Goal: Answer question/provide support: Share knowledge or assist other users

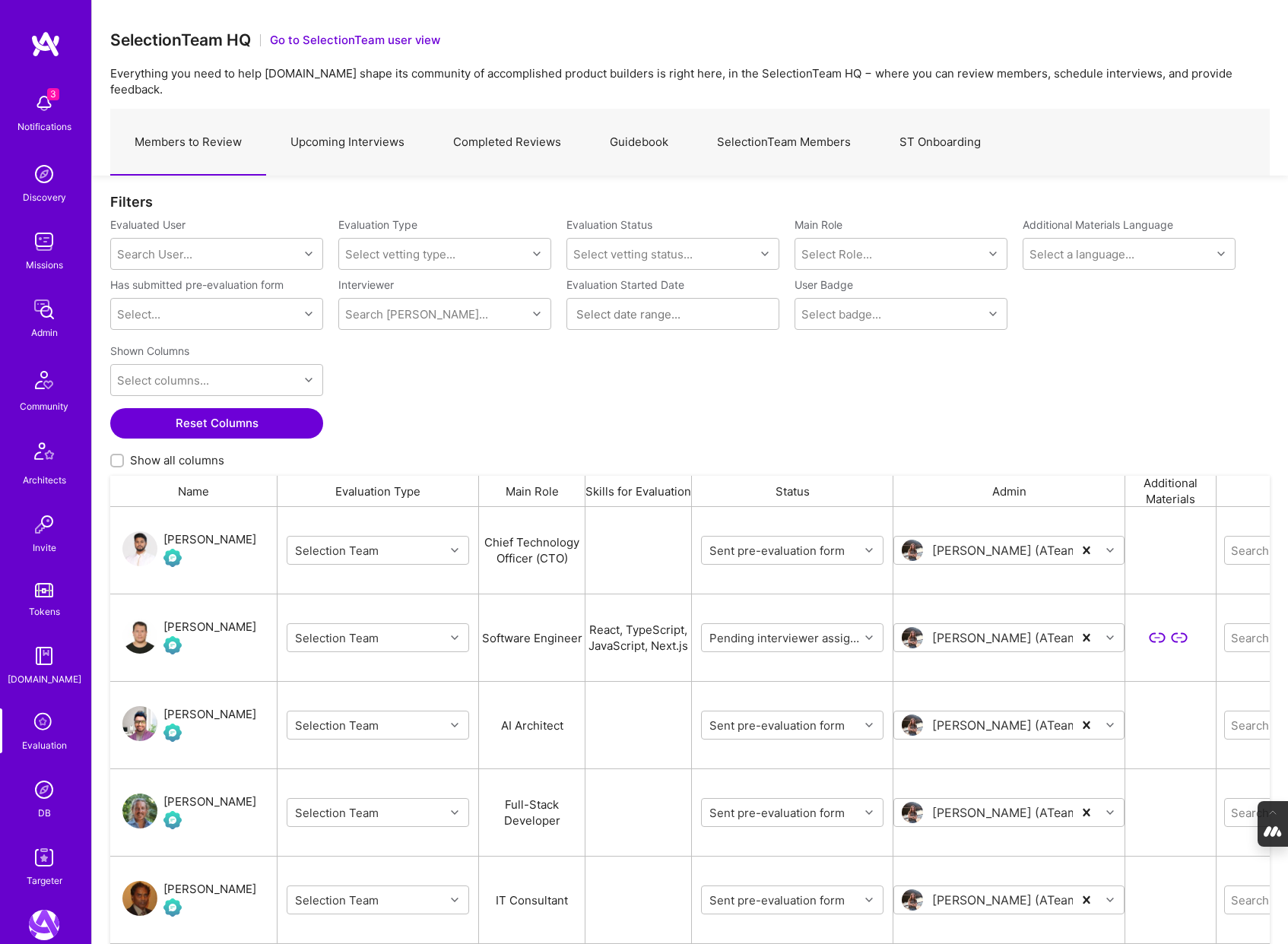
scroll to position [784, 1159]
click at [43, 384] on img at bounding box center [44, 380] width 36 height 36
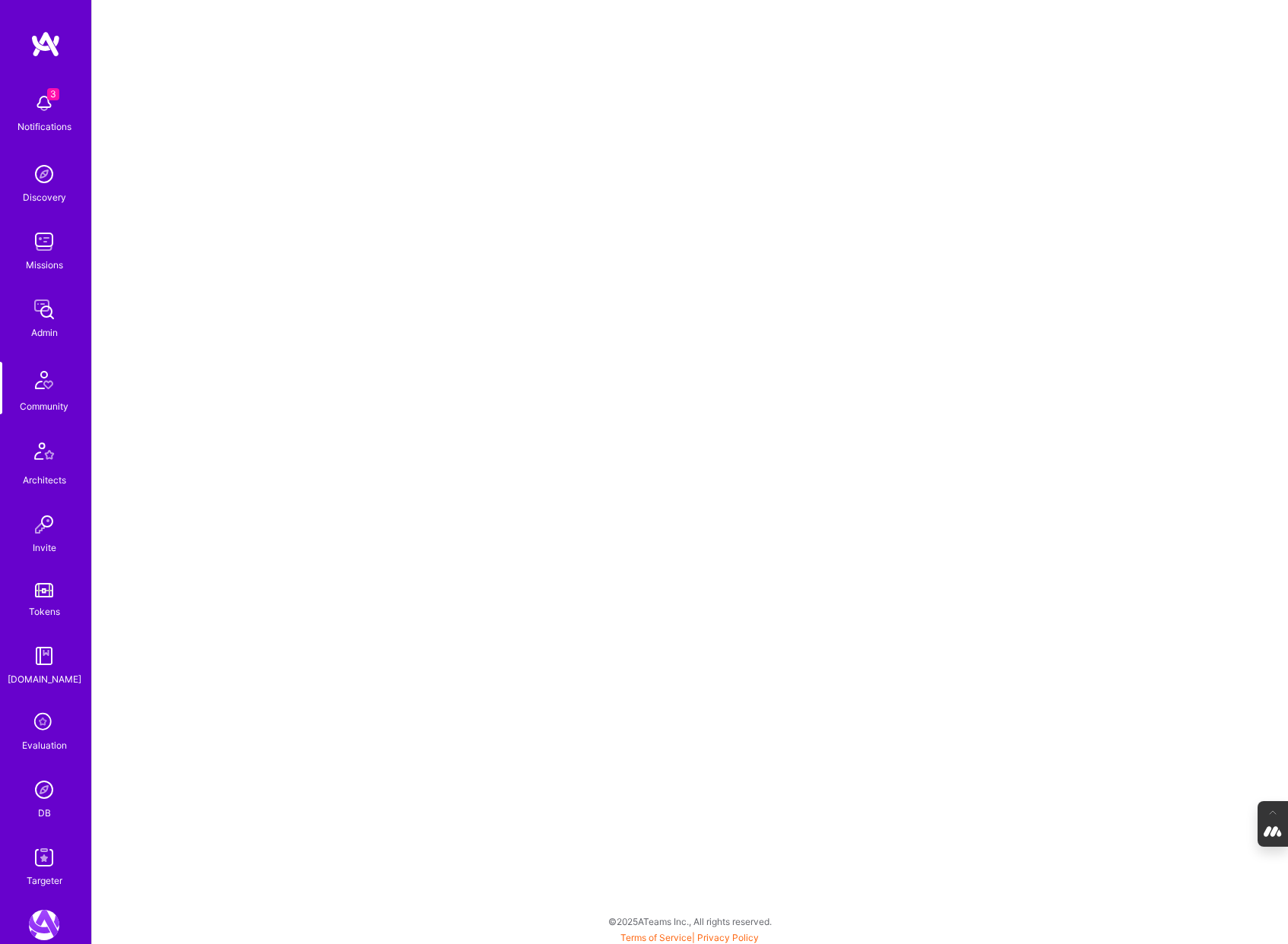
click at [34, 394] on img at bounding box center [44, 380] width 36 height 36
click at [38, 395] on img at bounding box center [44, 380] width 36 height 36
click at [36, 286] on div "3 Notifications Discovery Missions Admin Community Architects Invite Tokens A.G…" at bounding box center [46, 486] width 91 height 803
click at [45, 317] on img at bounding box center [44, 309] width 30 height 30
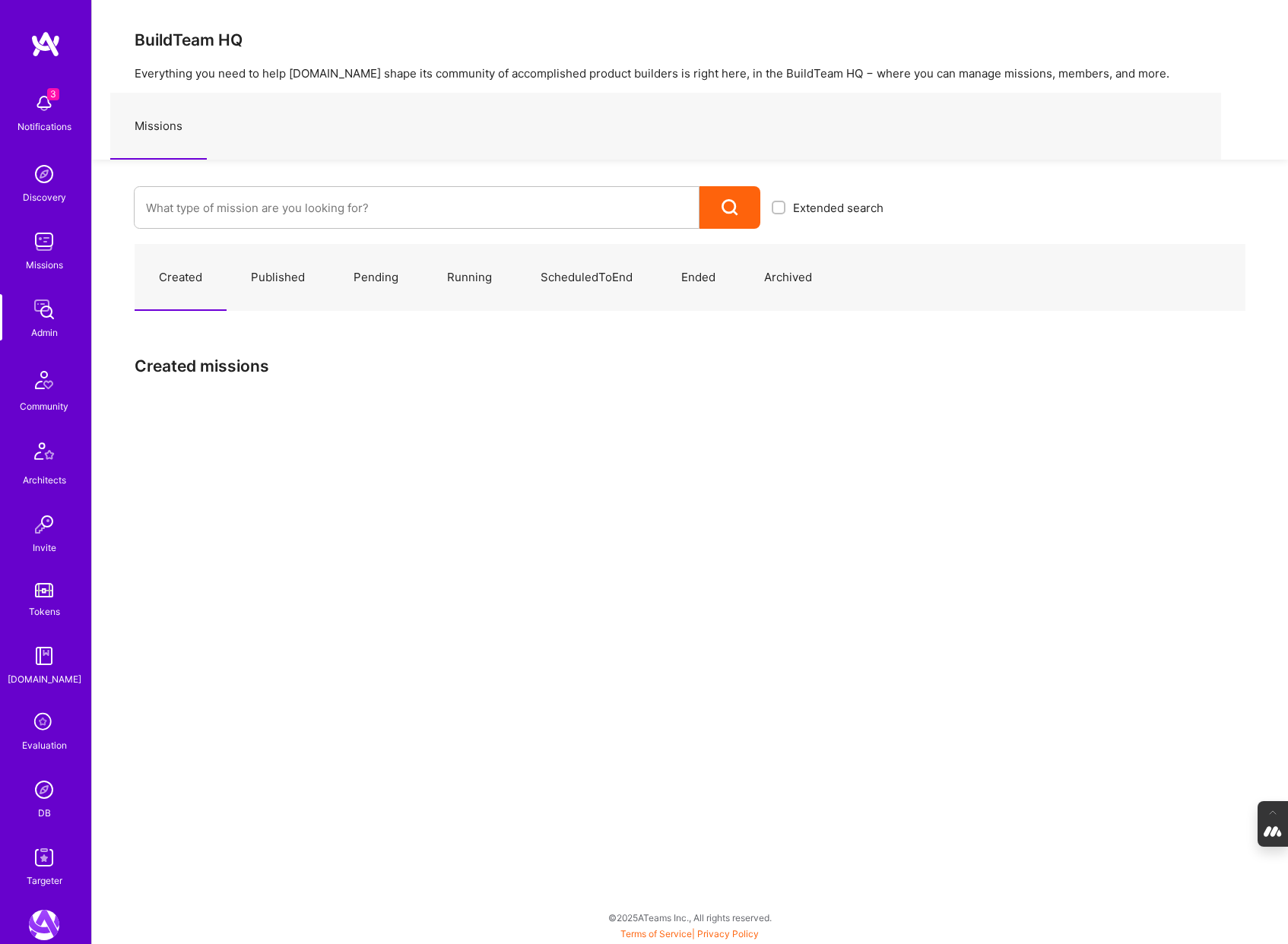
click at [46, 384] on img at bounding box center [44, 380] width 36 height 36
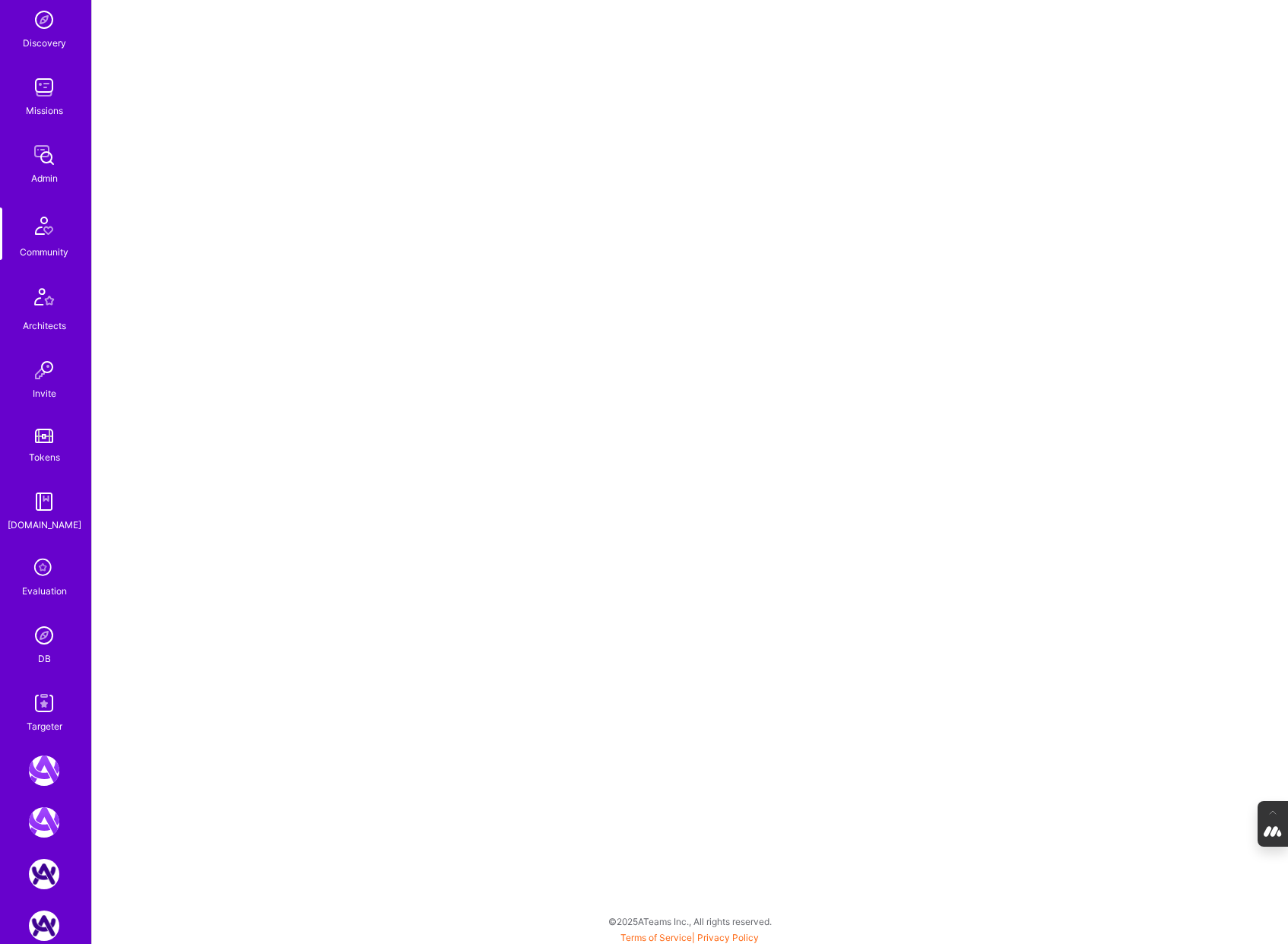
scroll to position [169, 0]
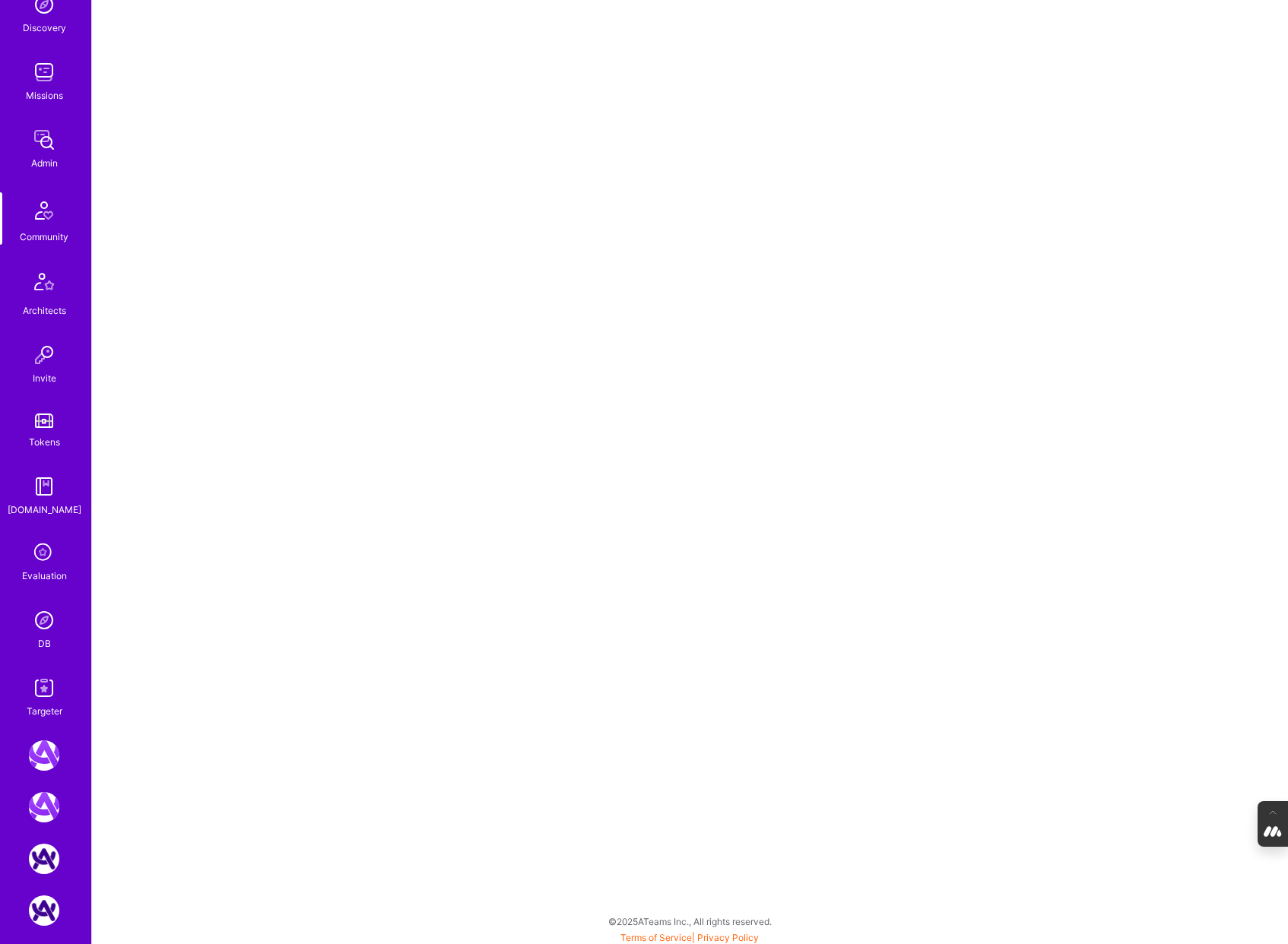
click at [40, 487] on img at bounding box center [44, 486] width 30 height 30
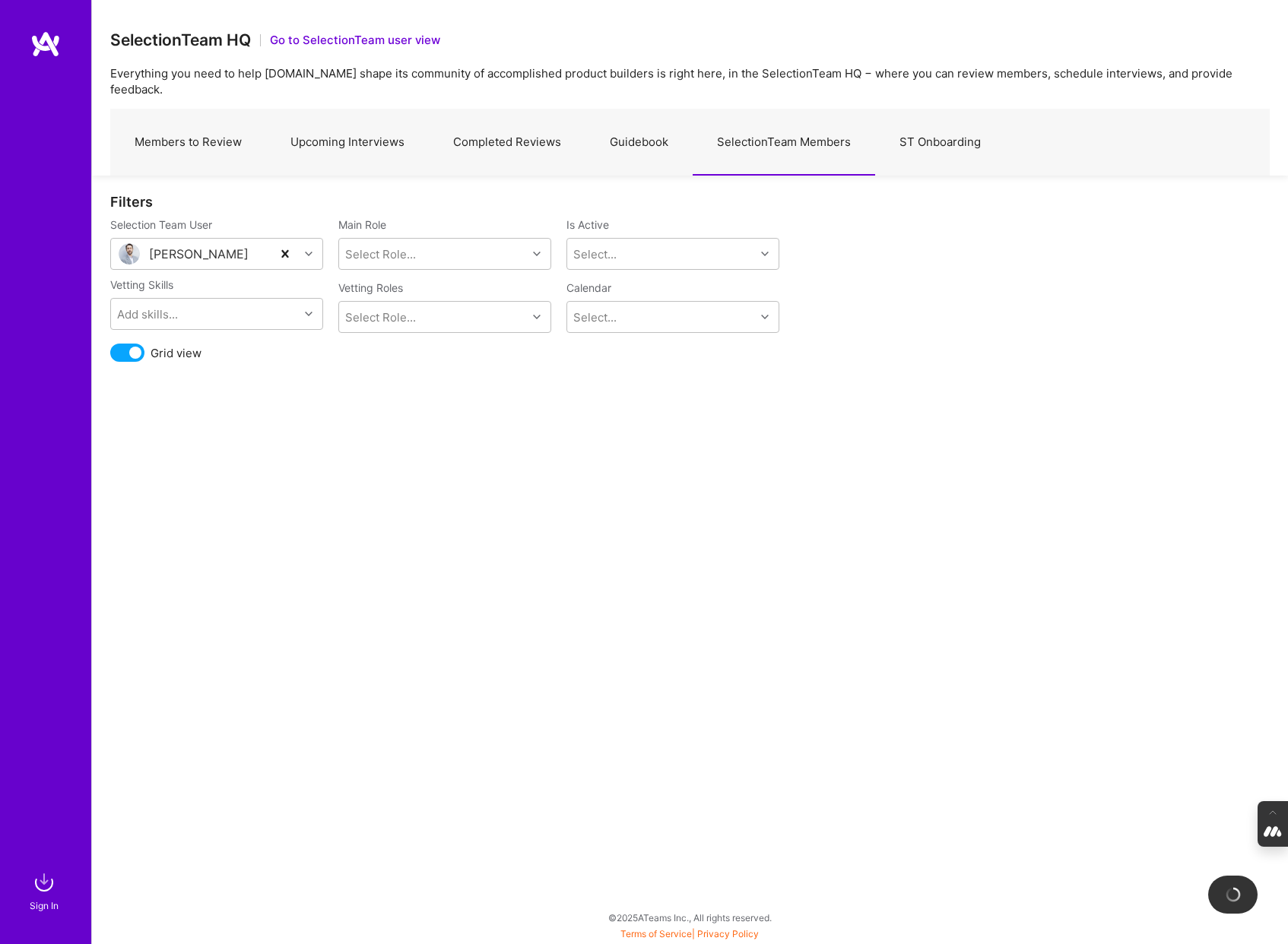
click at [334, 122] on link "Upcoming Interviews" at bounding box center [347, 142] width 163 height 66
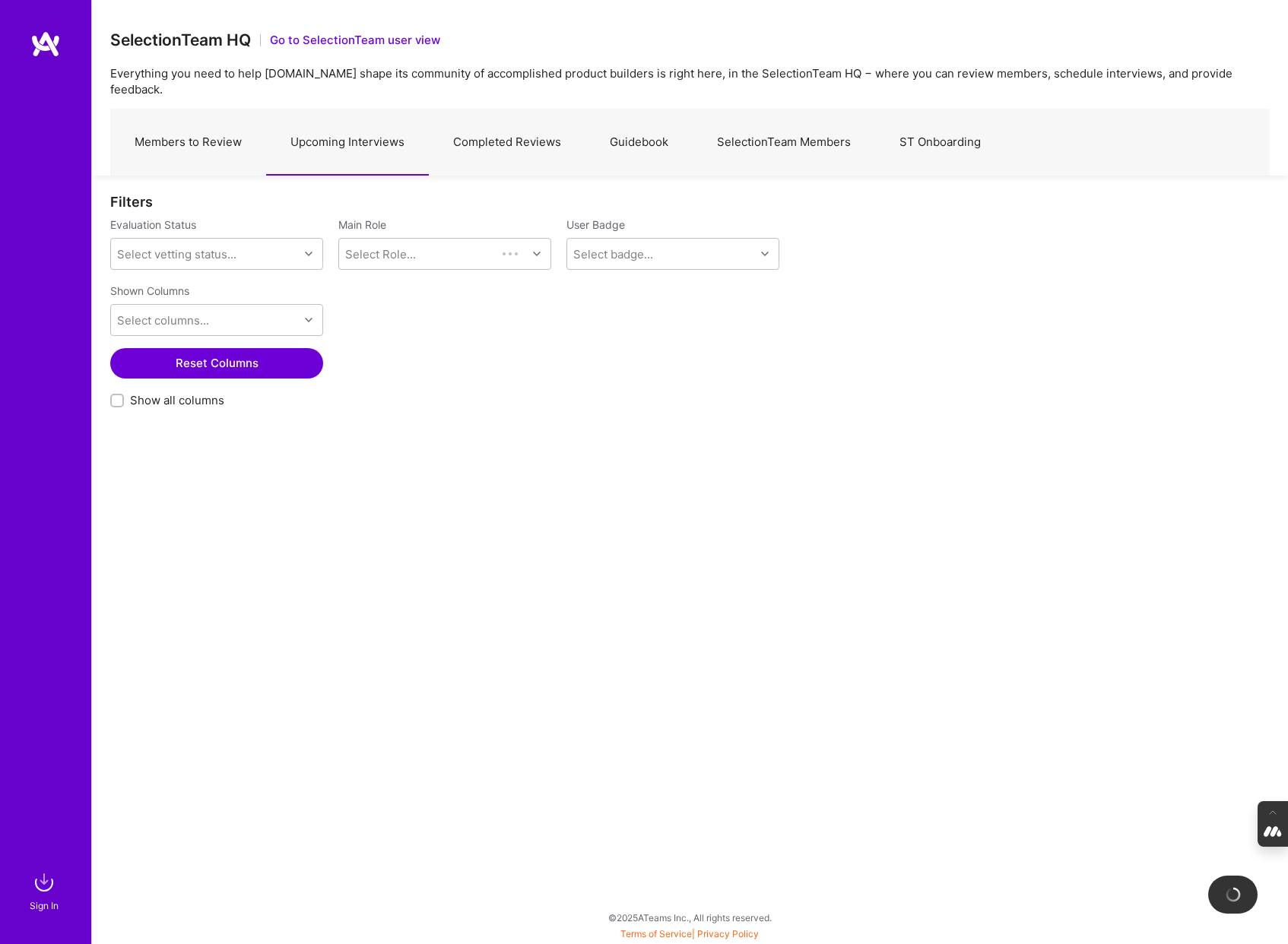
click at [119, 396] on input "Show all columns" at bounding box center [118, 401] width 10 height 10
checkbox input "true"
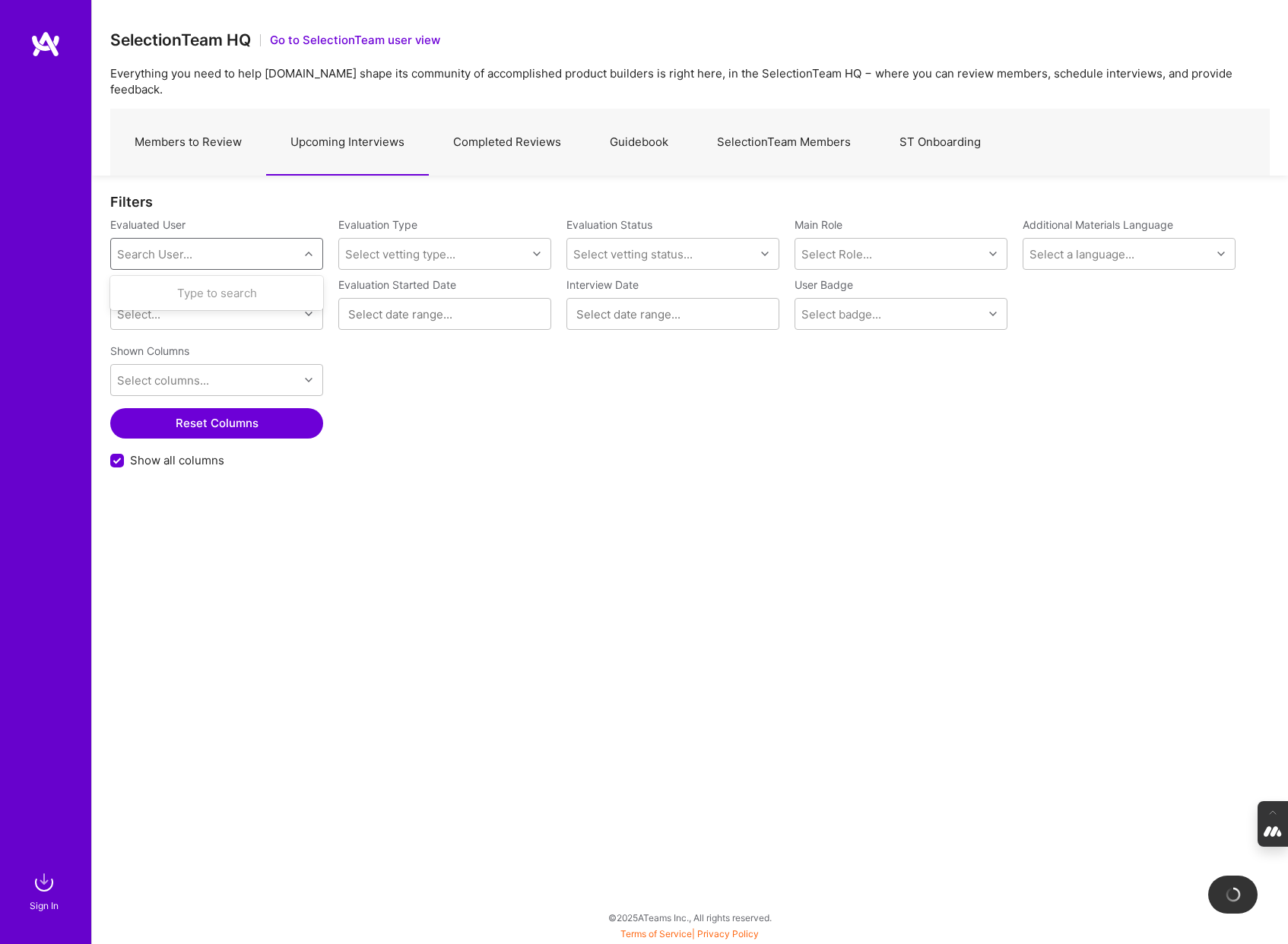
click at [168, 239] on div "Search User..." at bounding box center [205, 254] width 188 height 30
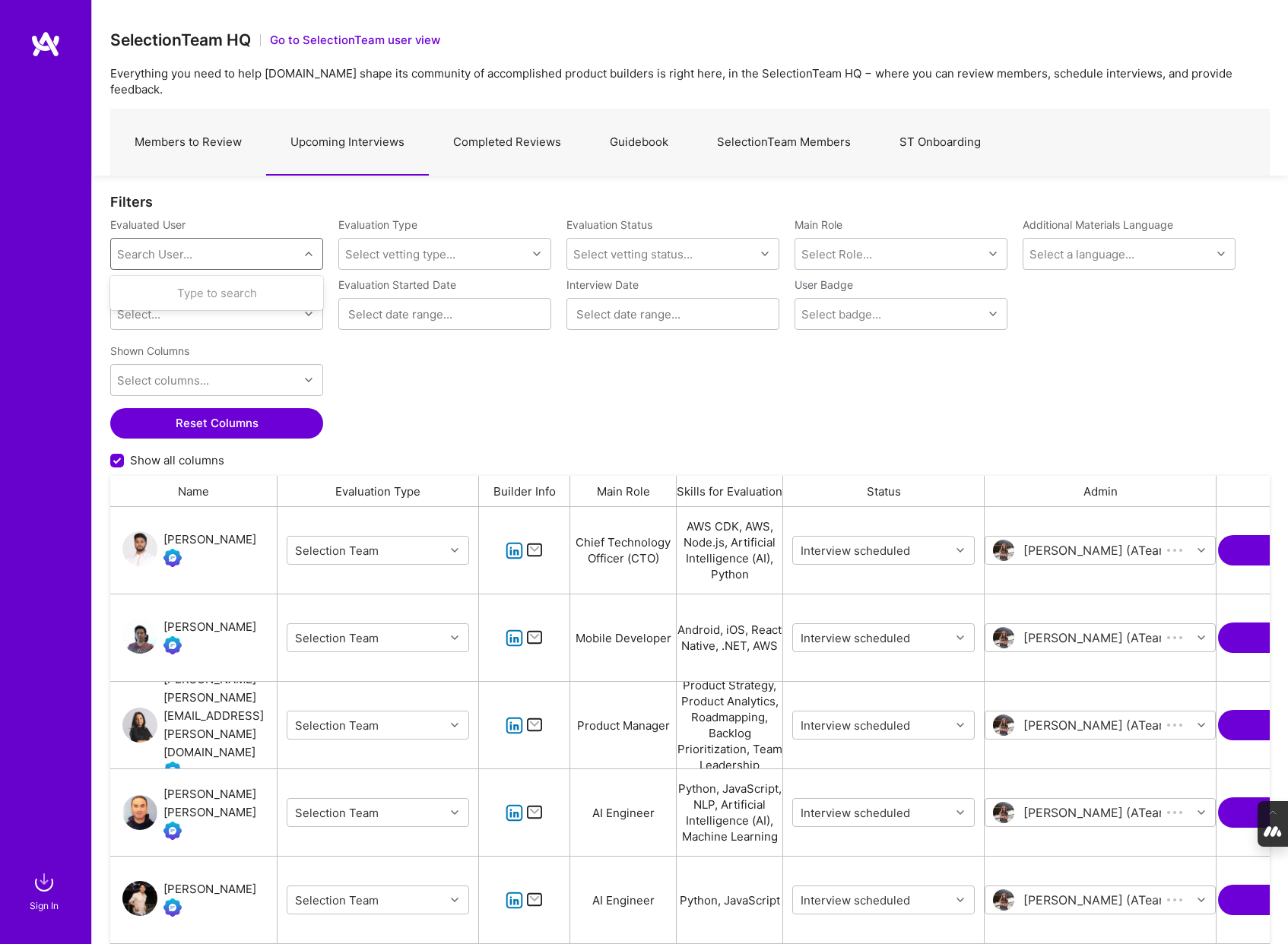
scroll to position [784, 1159]
type input "o"
type input "pedro diaz"
click at [163, 301] on div "pedroadiaz@gmail.com" at bounding box center [236, 308] width 154 height 16
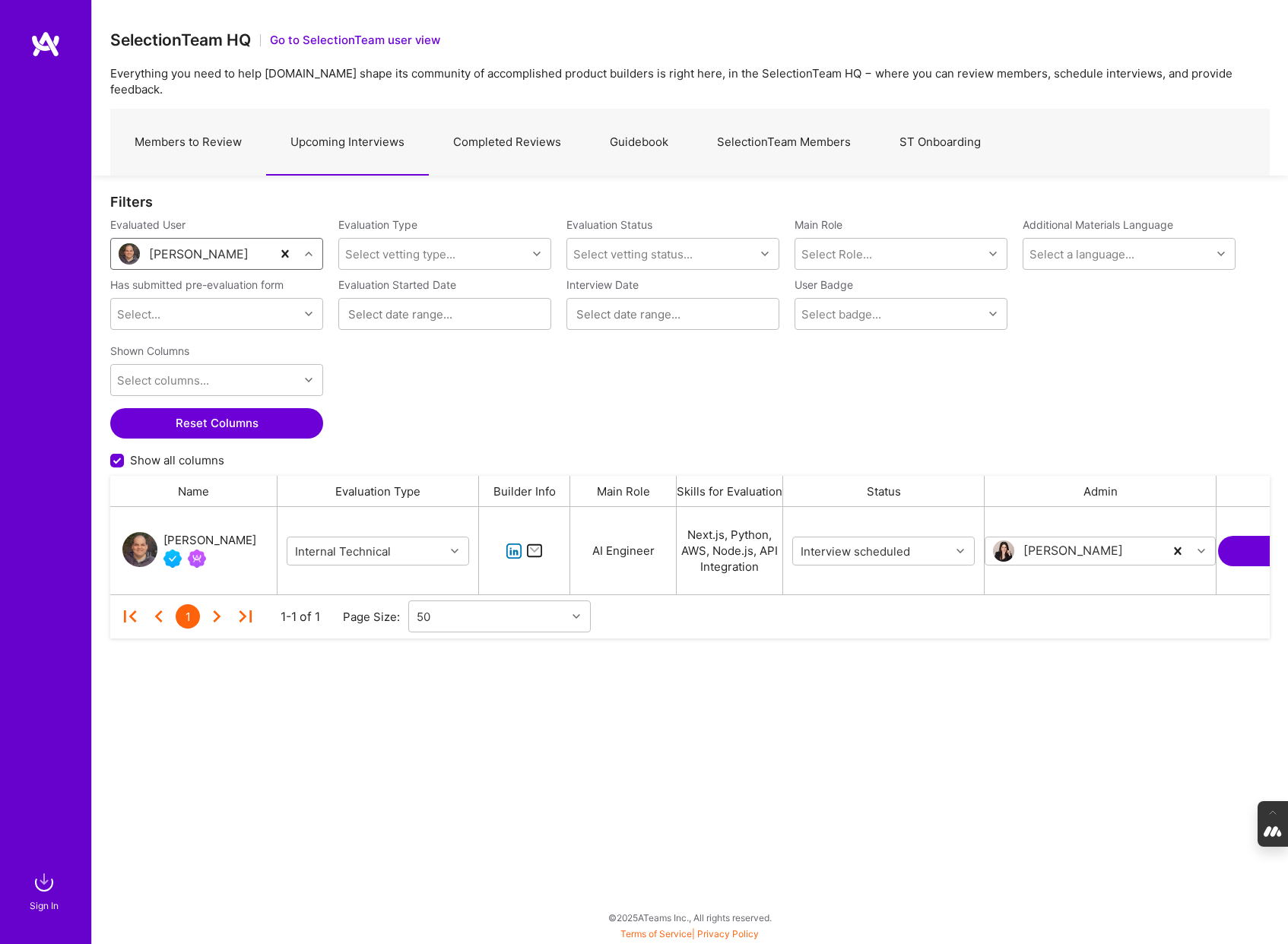
click at [203, 531] on div "Pedro Diaz" at bounding box center [209, 540] width 92 height 18
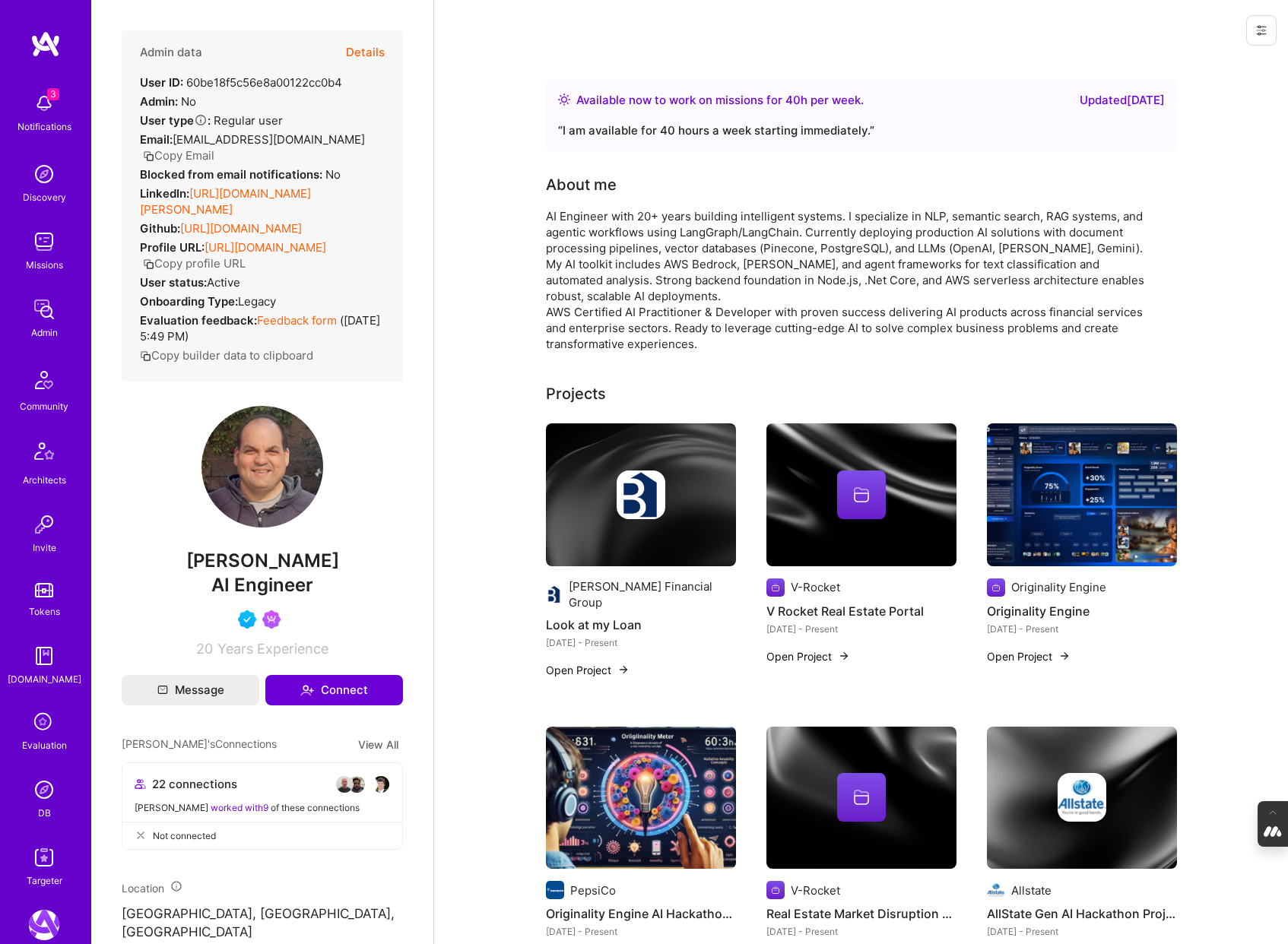
click at [371, 50] on button "Details" at bounding box center [365, 52] width 39 height 44
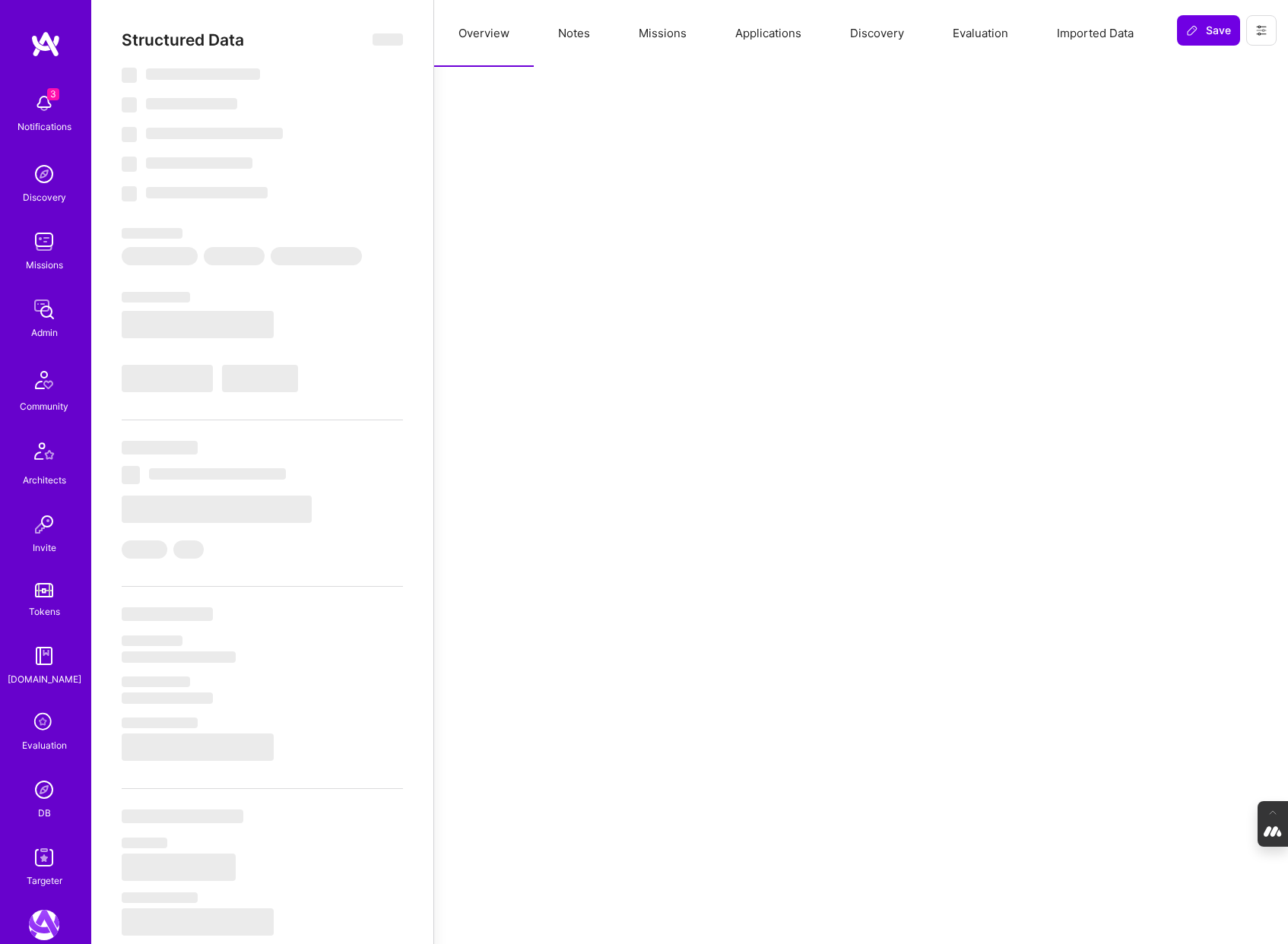
click at [984, 37] on button "Evaluation" at bounding box center [980, 33] width 104 height 67
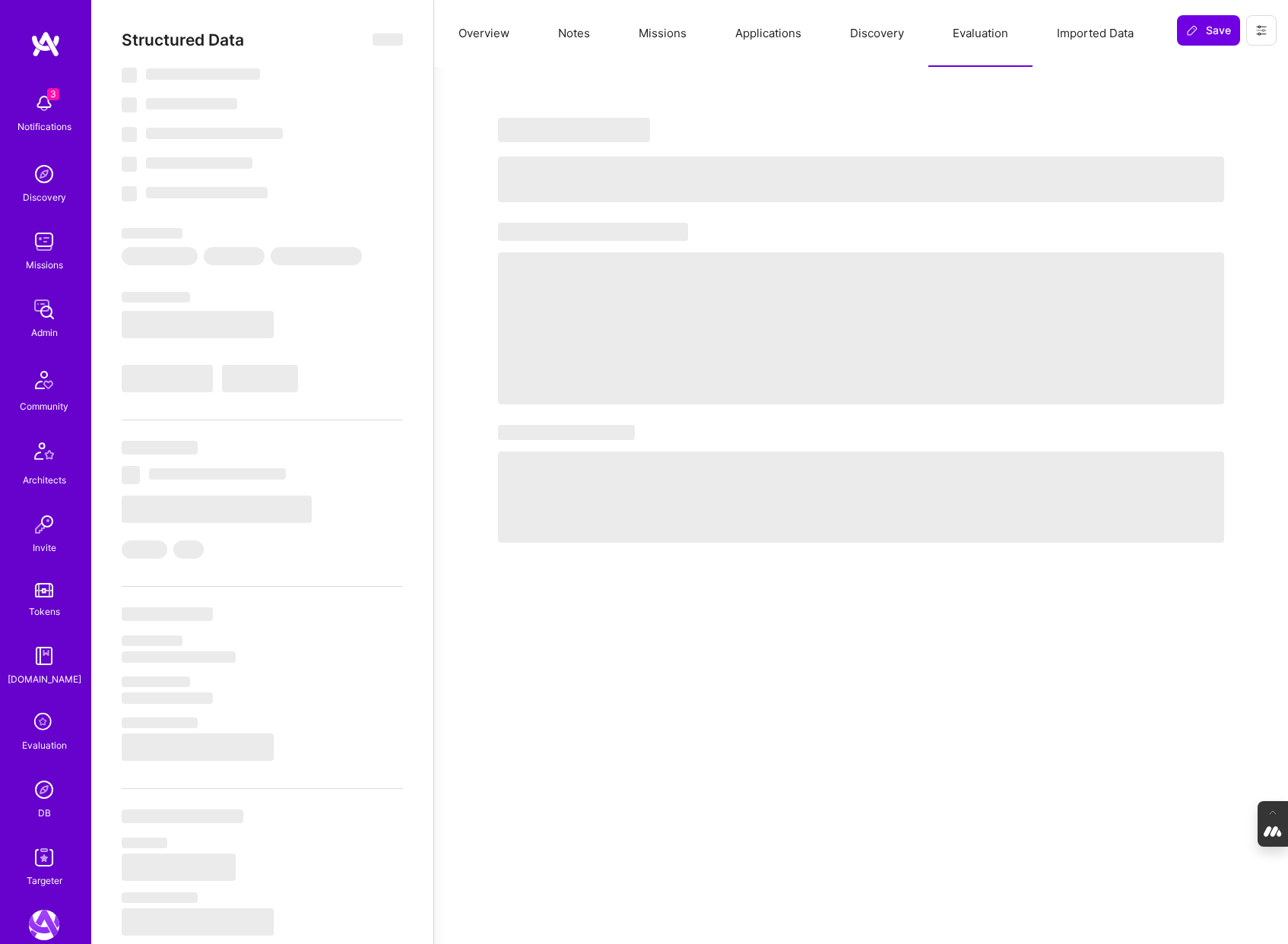
select select "Right Now"
select select "4"
select select "7"
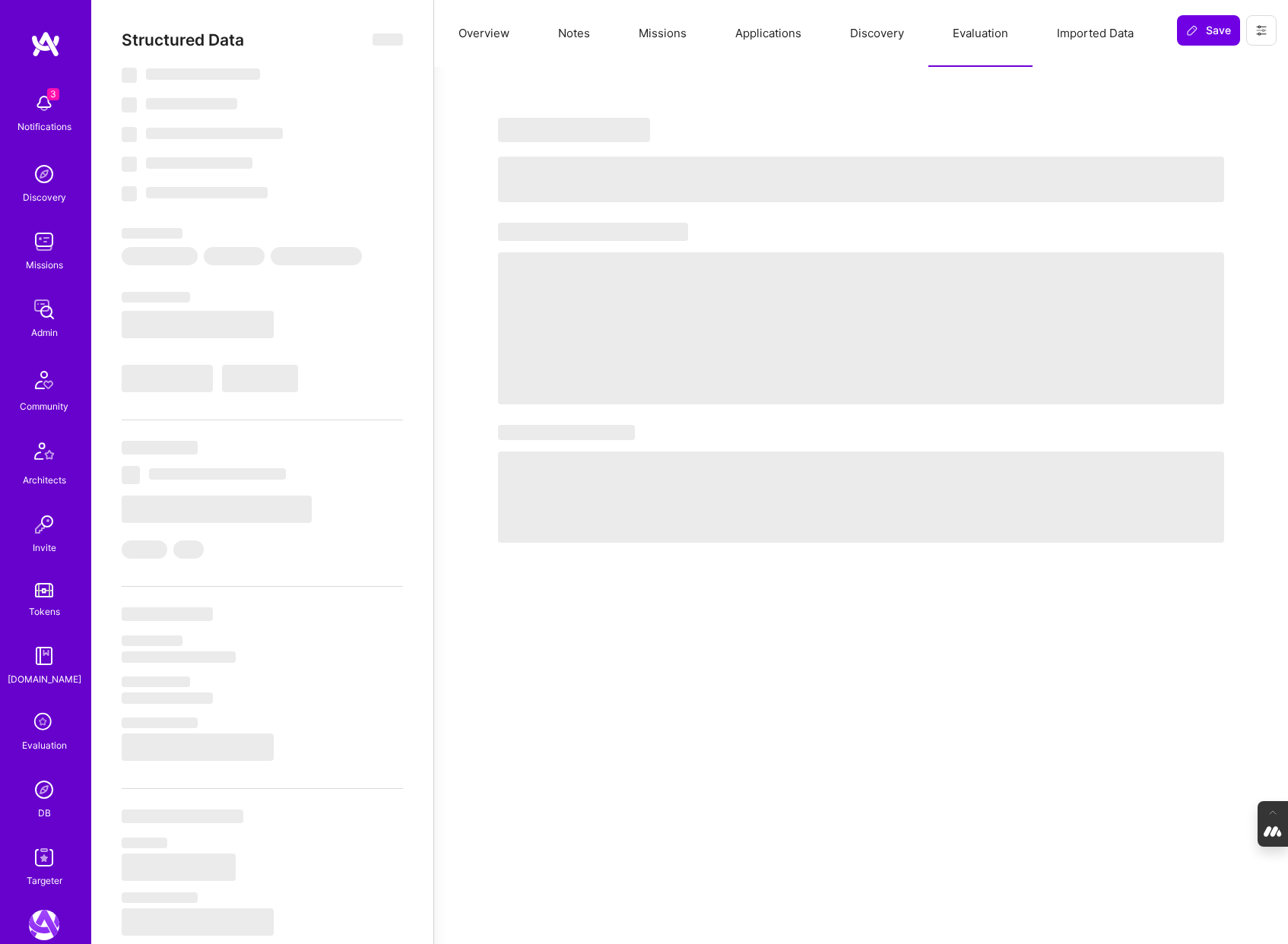
select select "US"
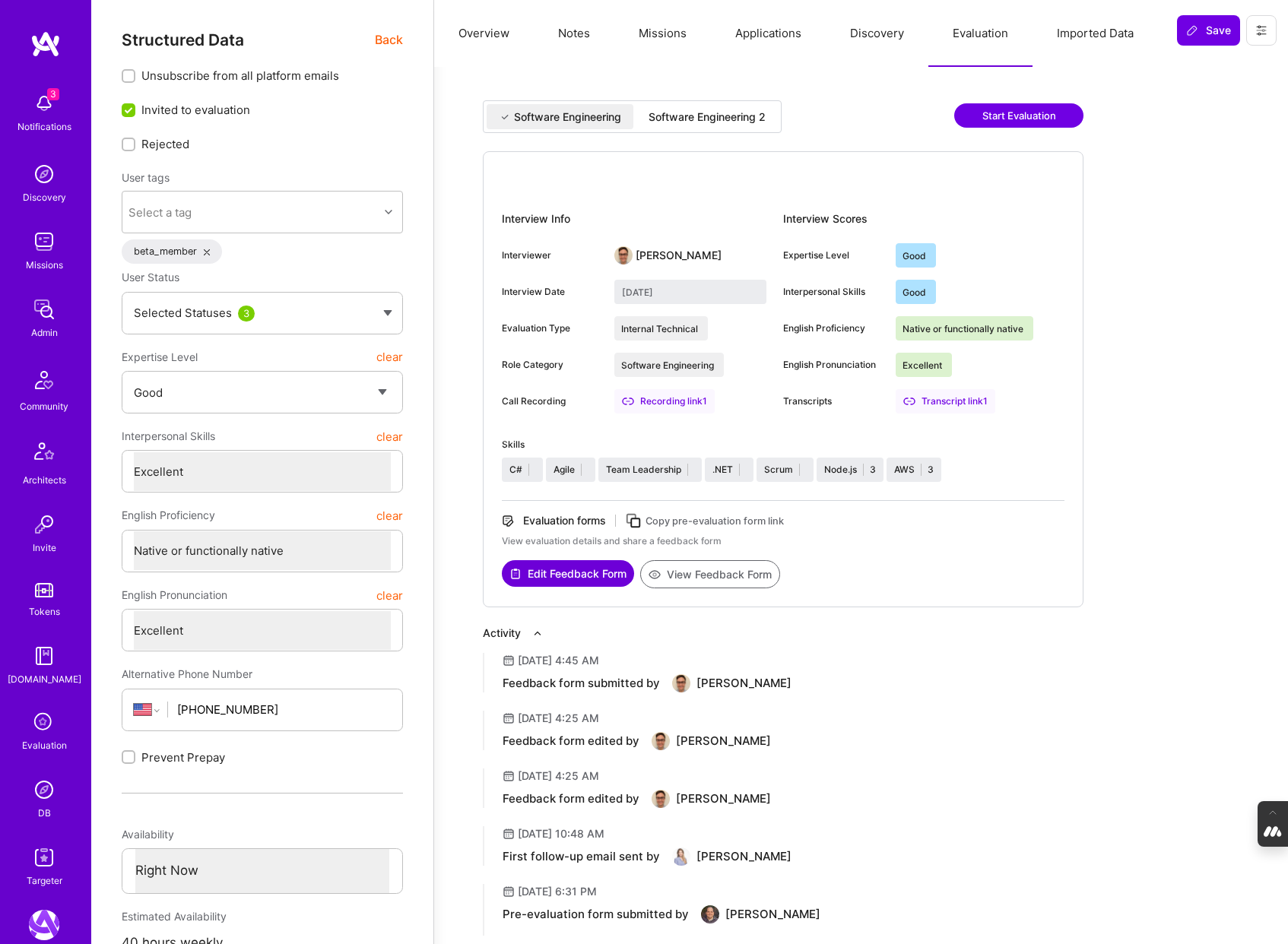
click at [703, 113] on div "Software Engineering 2" at bounding box center [706, 117] width 117 height 15
type input "September 16, 2025"
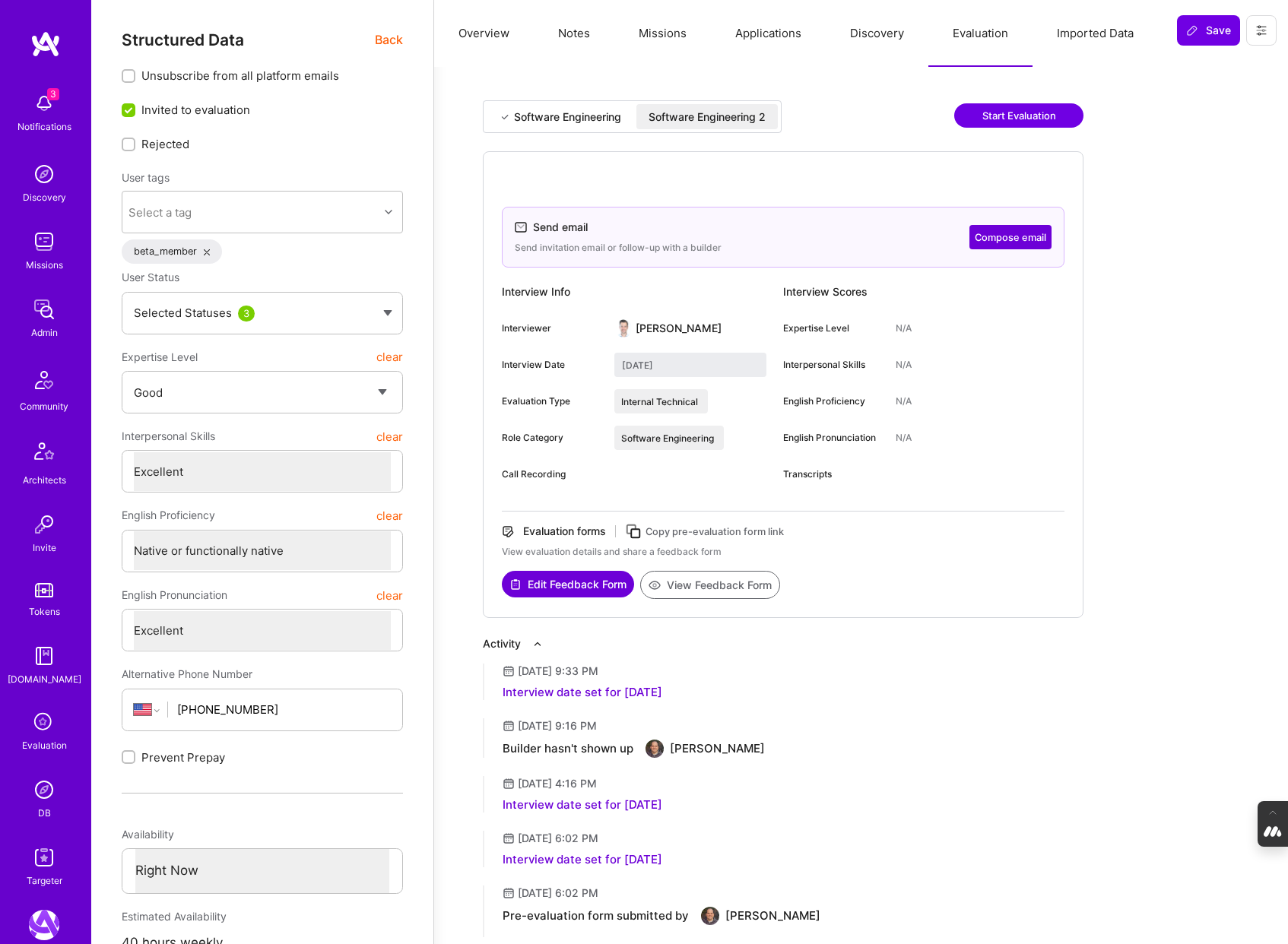
click at [1271, 40] on button at bounding box center [1261, 30] width 30 height 30
click at [37, 114] on img at bounding box center [44, 104] width 30 height 30
click at [885, 821] on div "3 3 Notifications Discovery Missions Admin Community Architects Invite Tokens A…" at bounding box center [644, 741] width 1288 height 1484
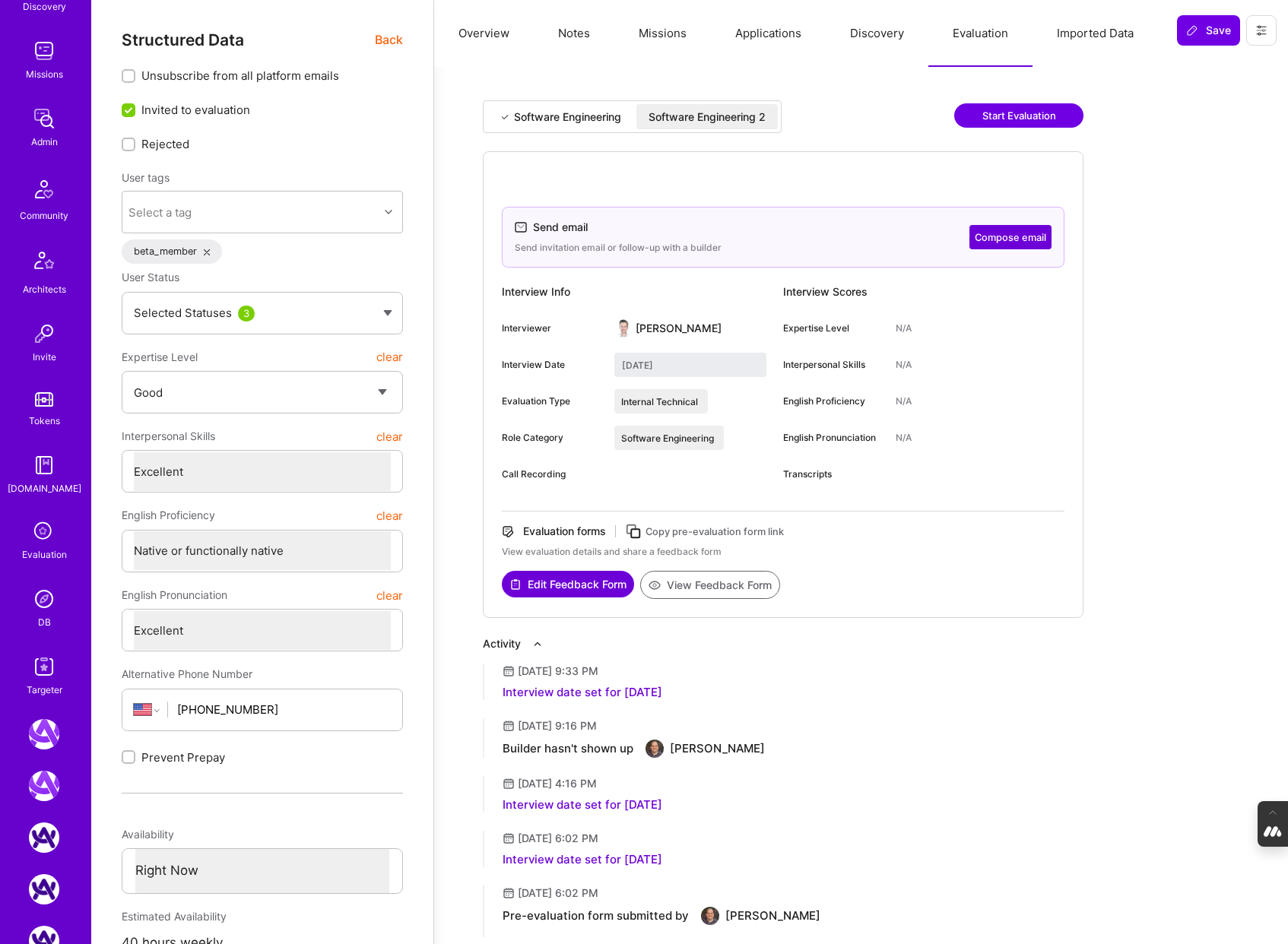
scroll to position [337, 0]
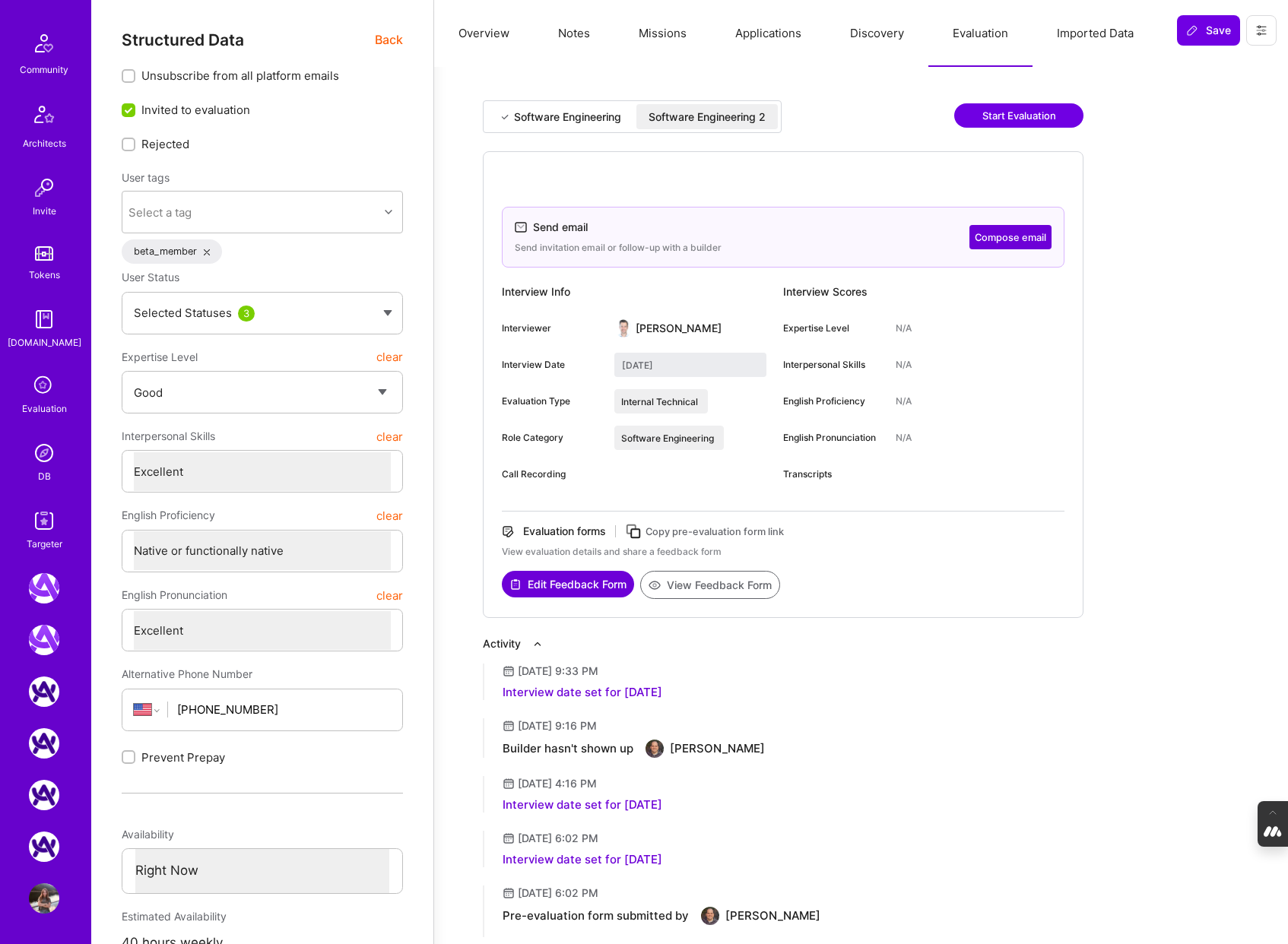
click at [41, 903] on img at bounding box center [44, 898] width 30 height 30
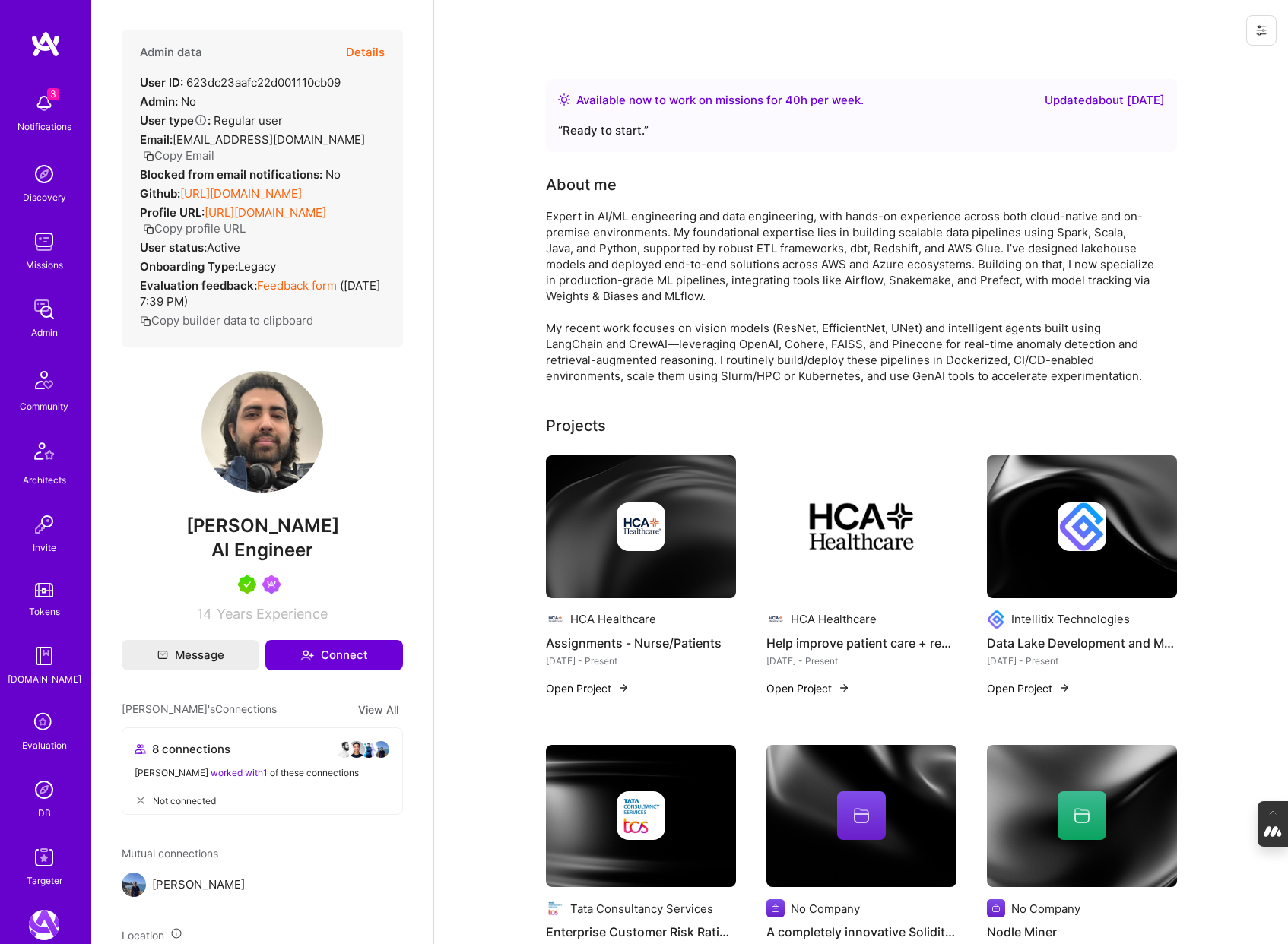
click at [365, 52] on button "Details" at bounding box center [365, 52] width 39 height 44
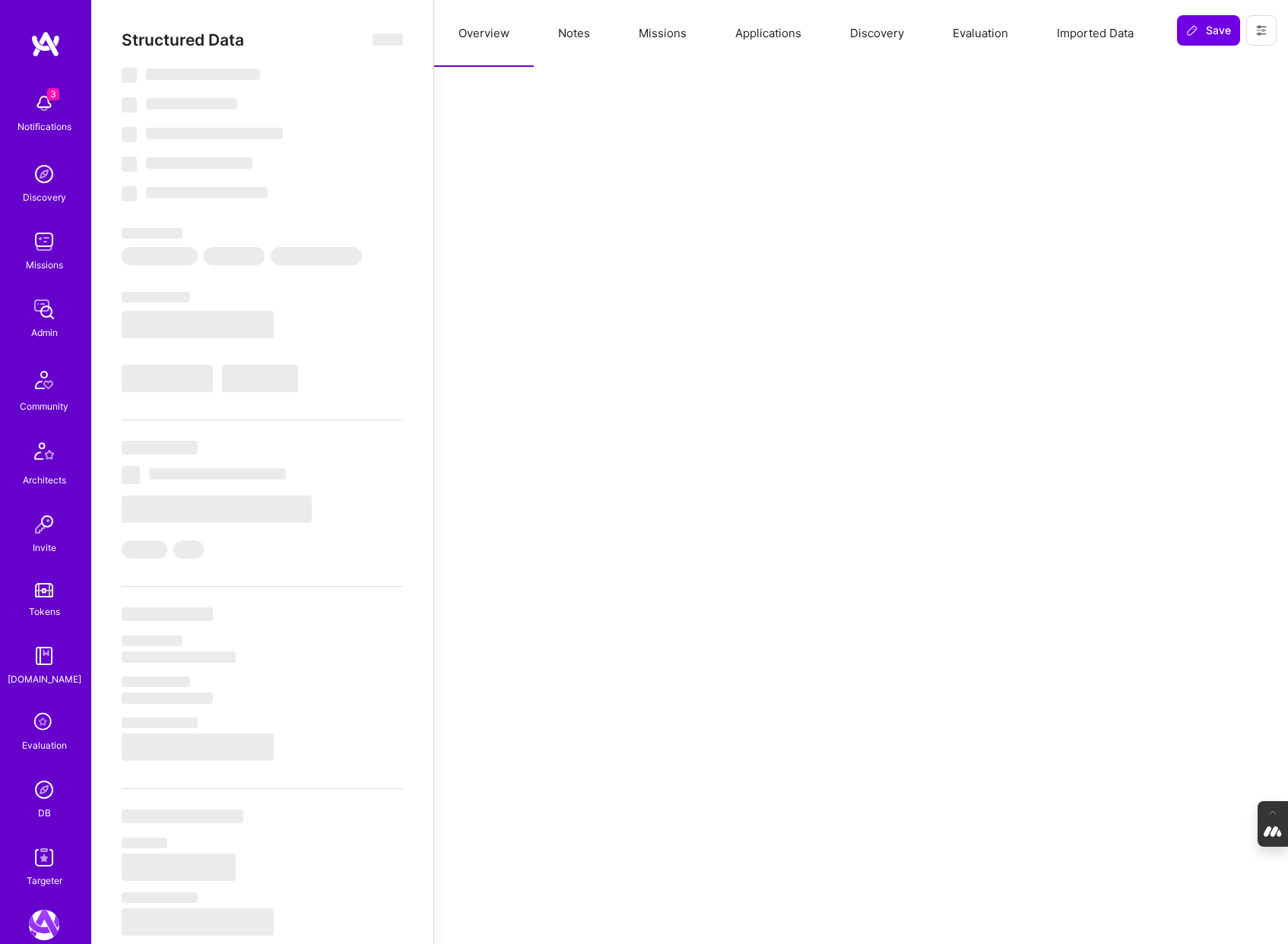
click at [985, 34] on button "Evaluation" at bounding box center [980, 33] width 104 height 67
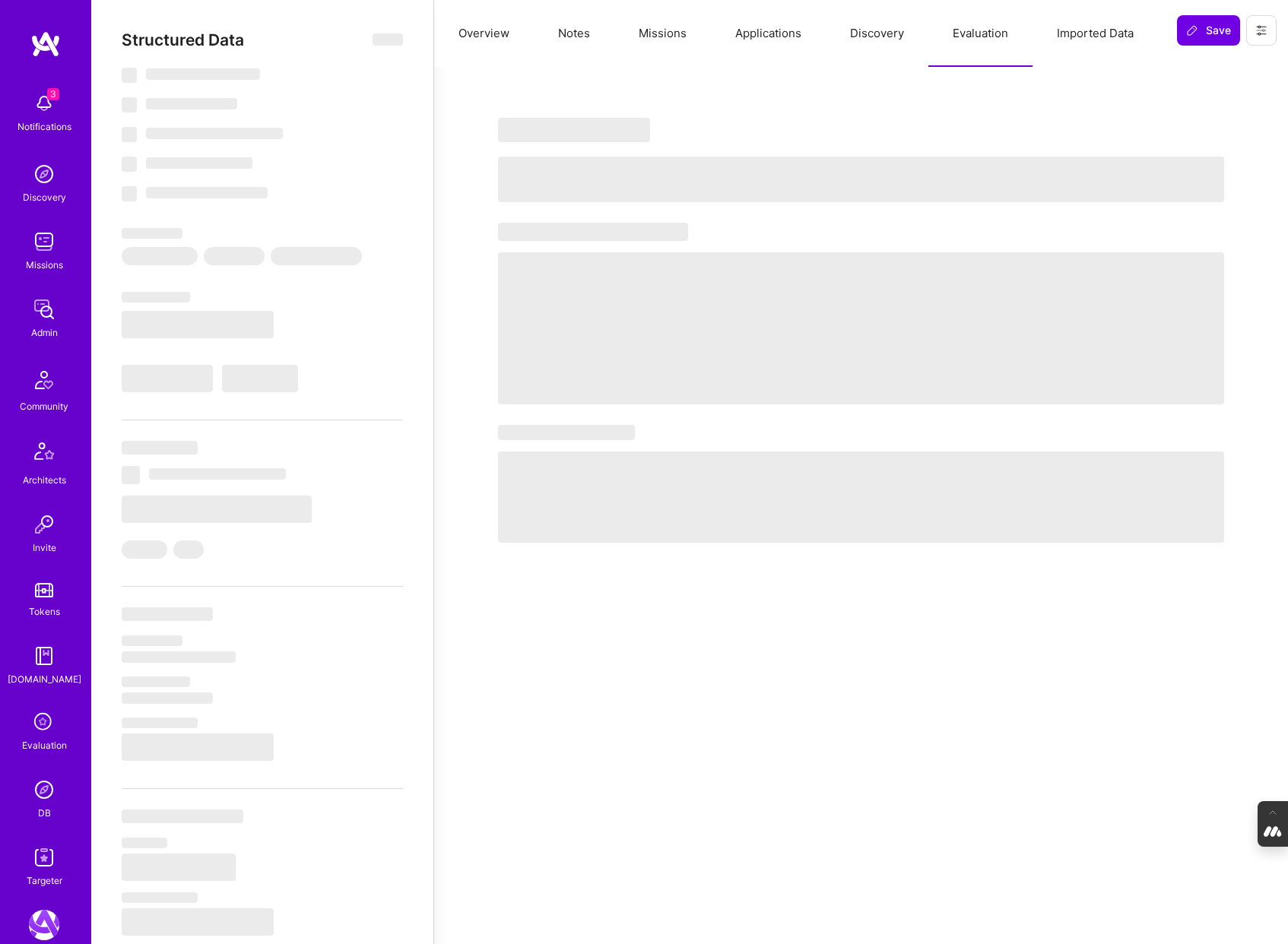
select select "Right Now"
select select "5"
select select "7"
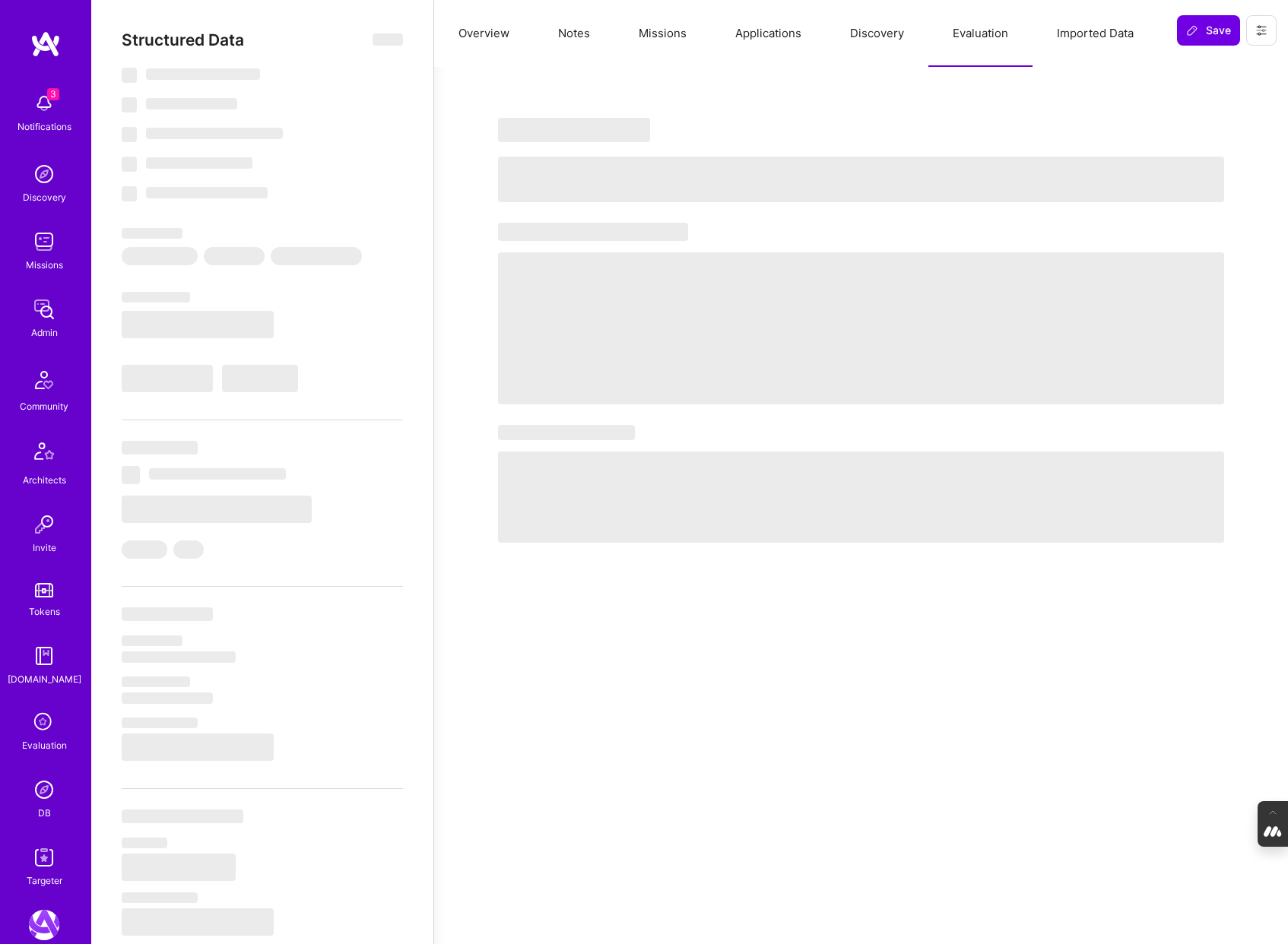
select select "CA"
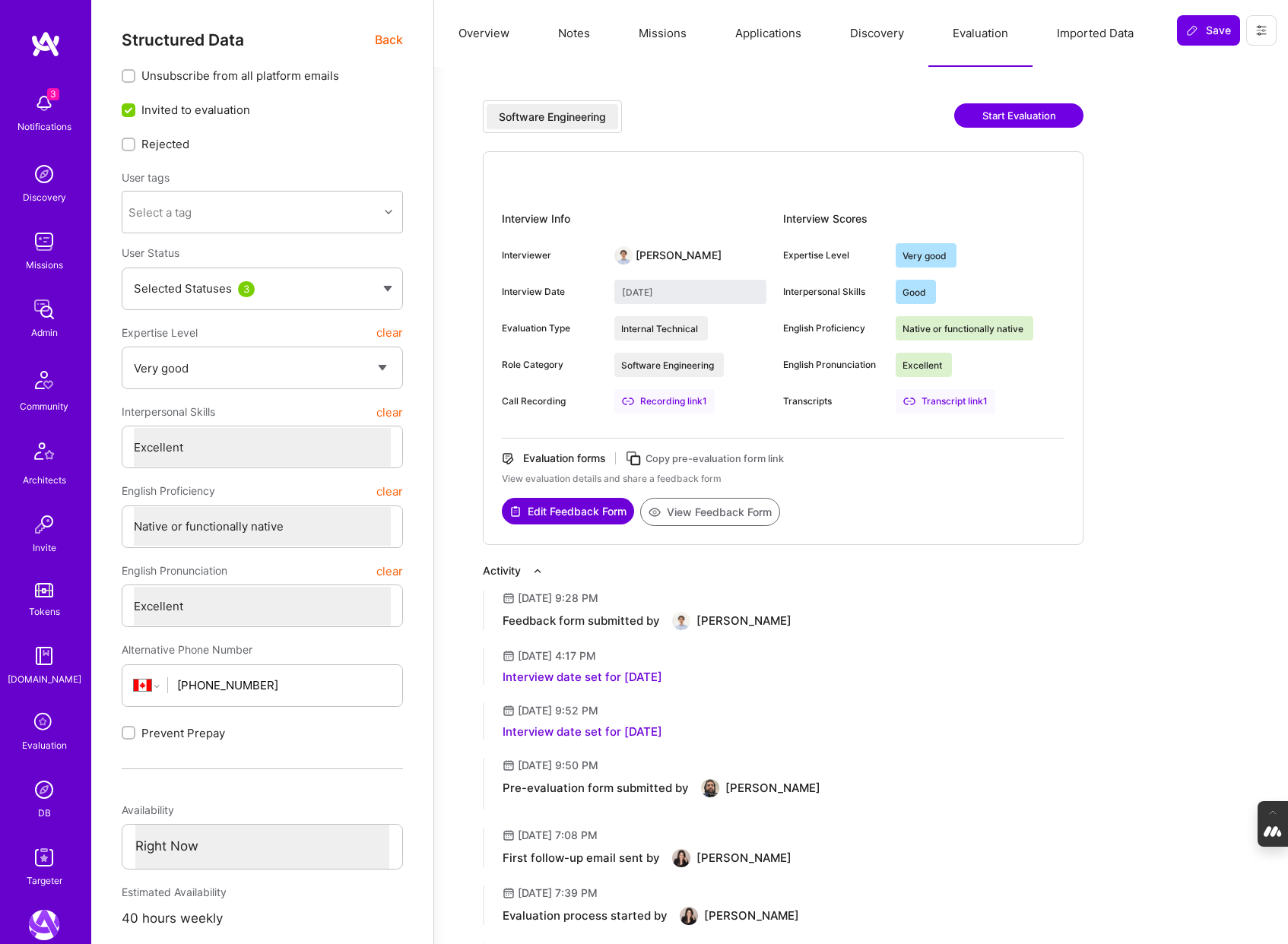
click at [655, 33] on button "Missions" at bounding box center [662, 33] width 96 height 67
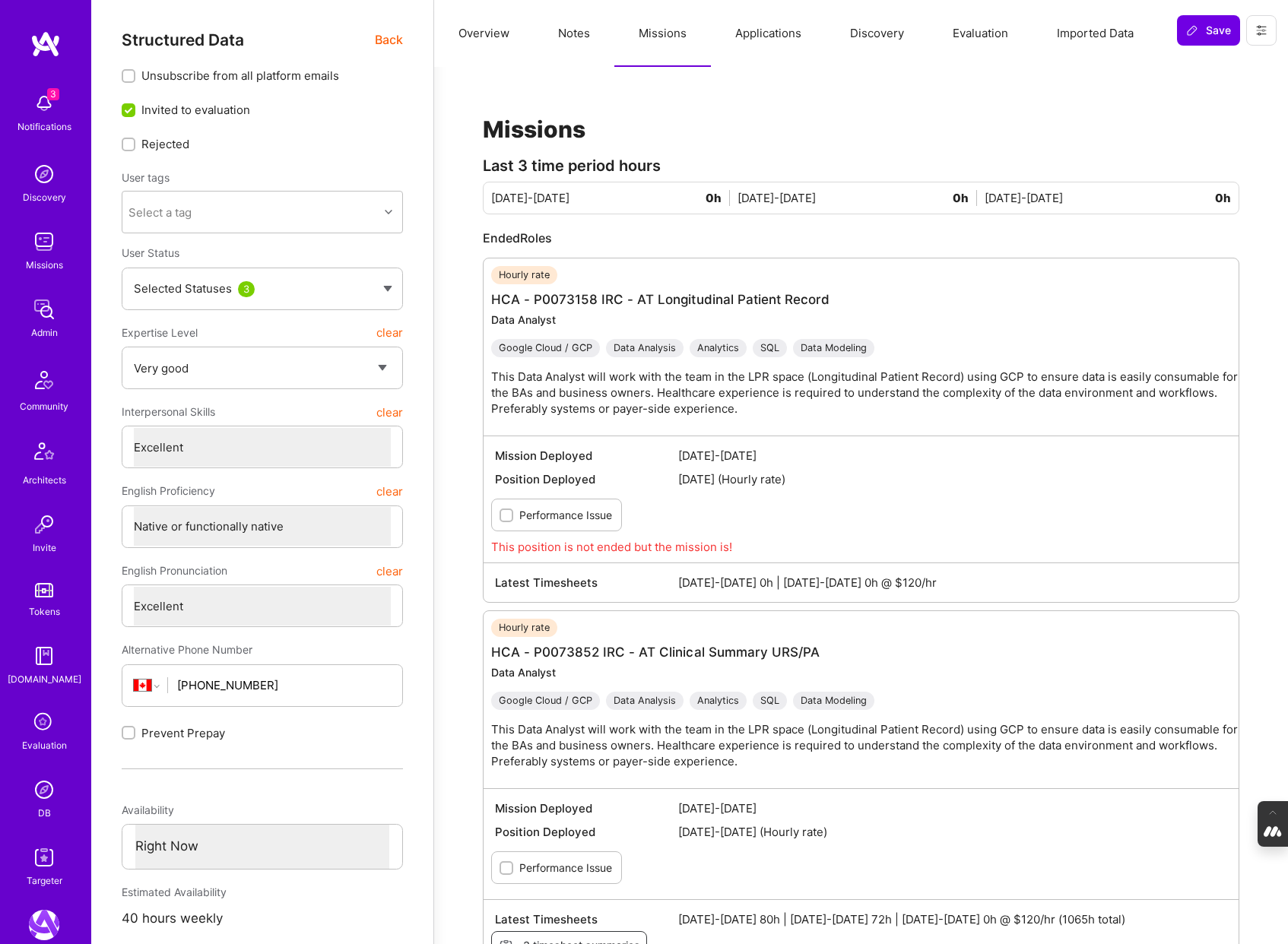
click at [586, 34] on button "Notes" at bounding box center [574, 33] width 81 height 67
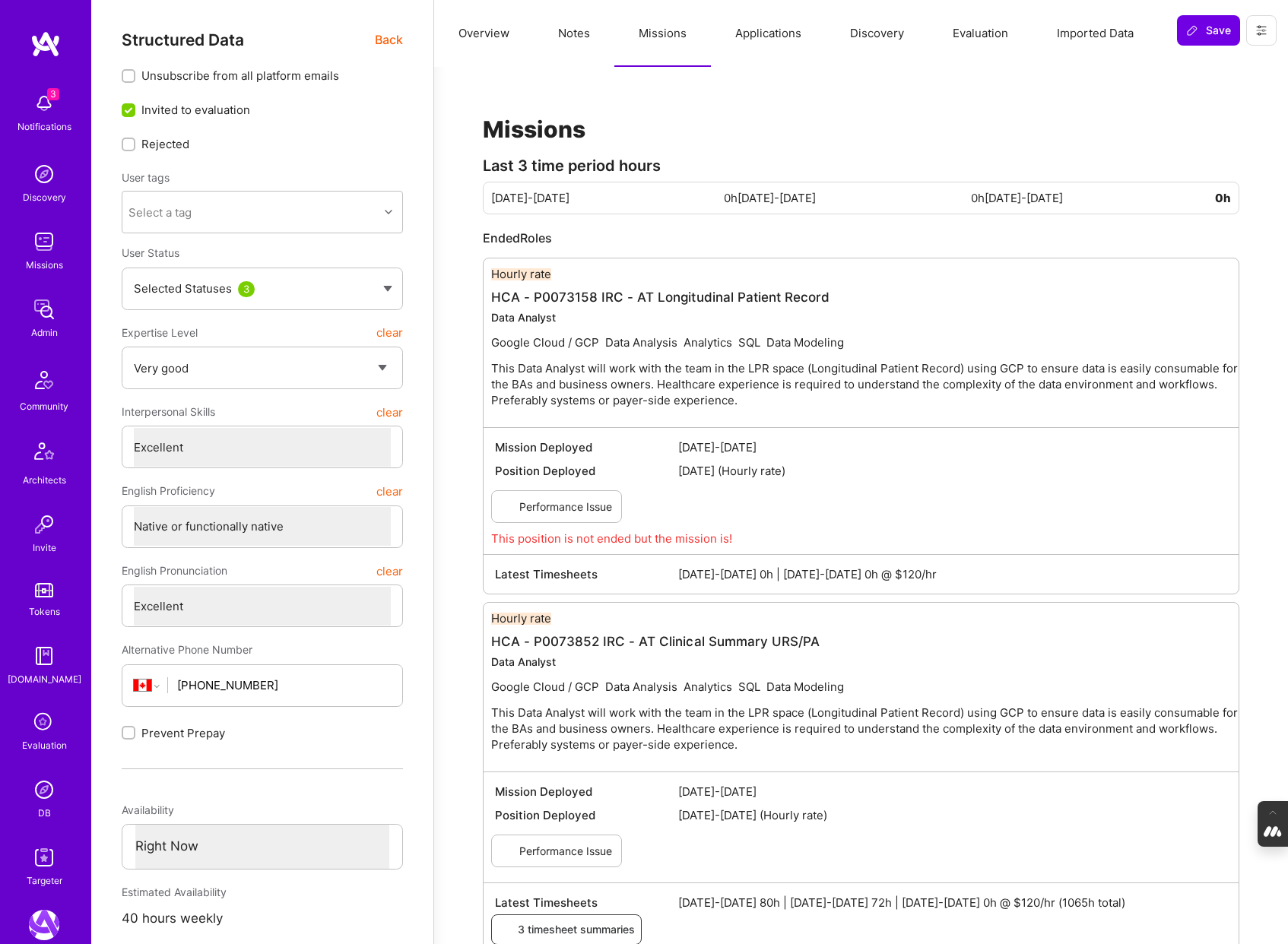
type textarea "x"
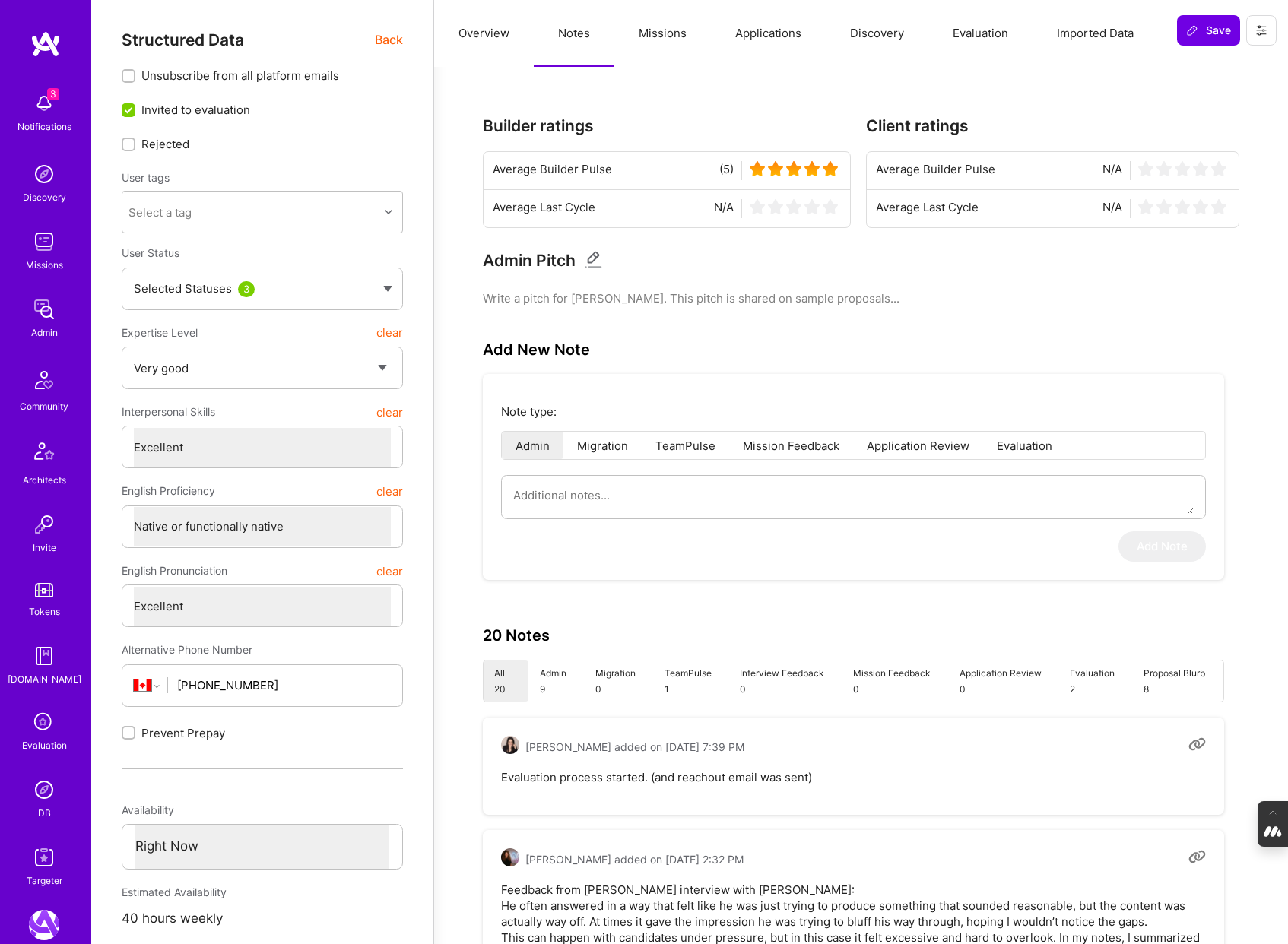
click at [974, 26] on button "Evaluation" at bounding box center [980, 33] width 104 height 67
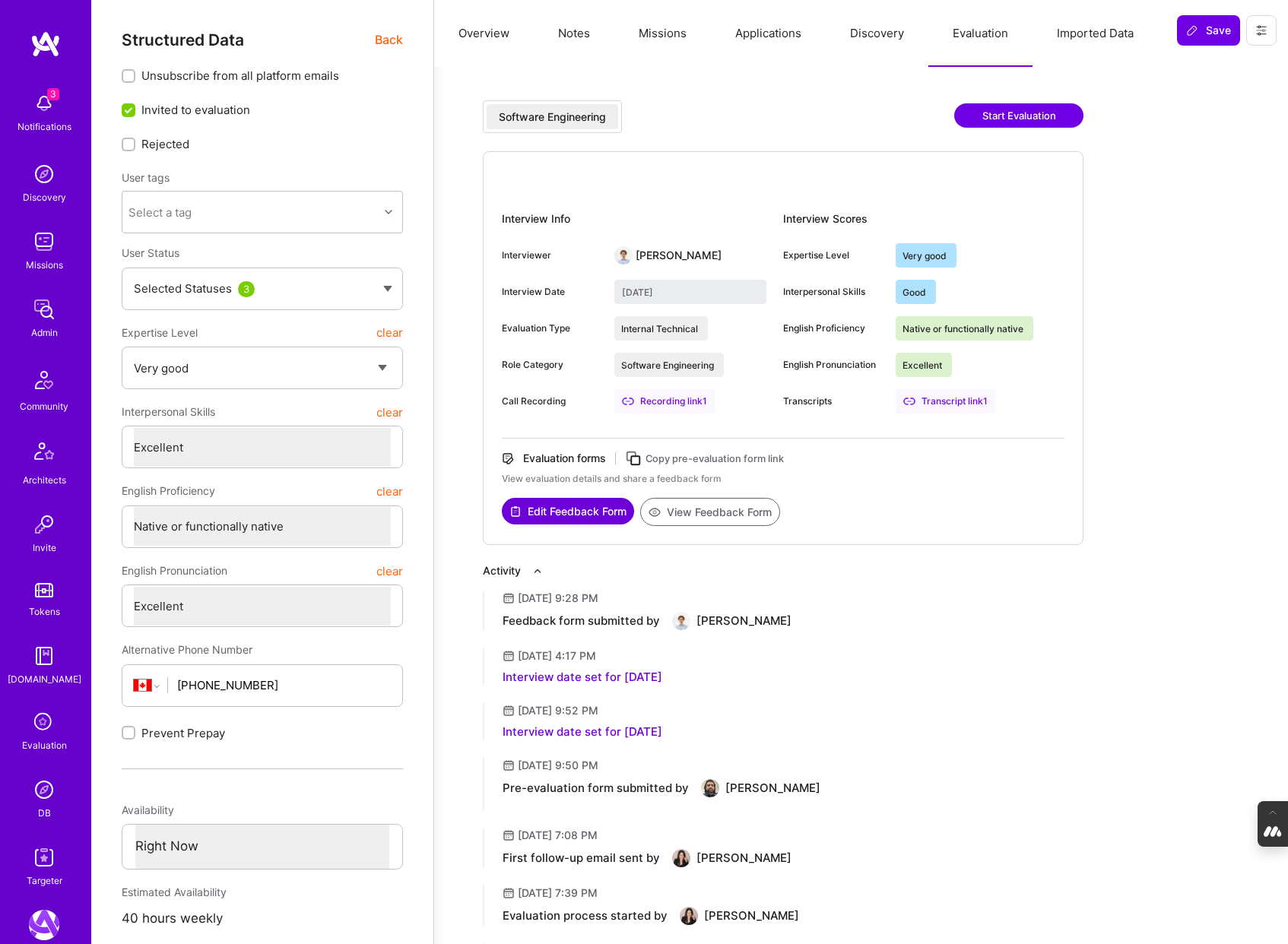
click at [723, 514] on button "View Feedback Form" at bounding box center [709, 512] width 140 height 29
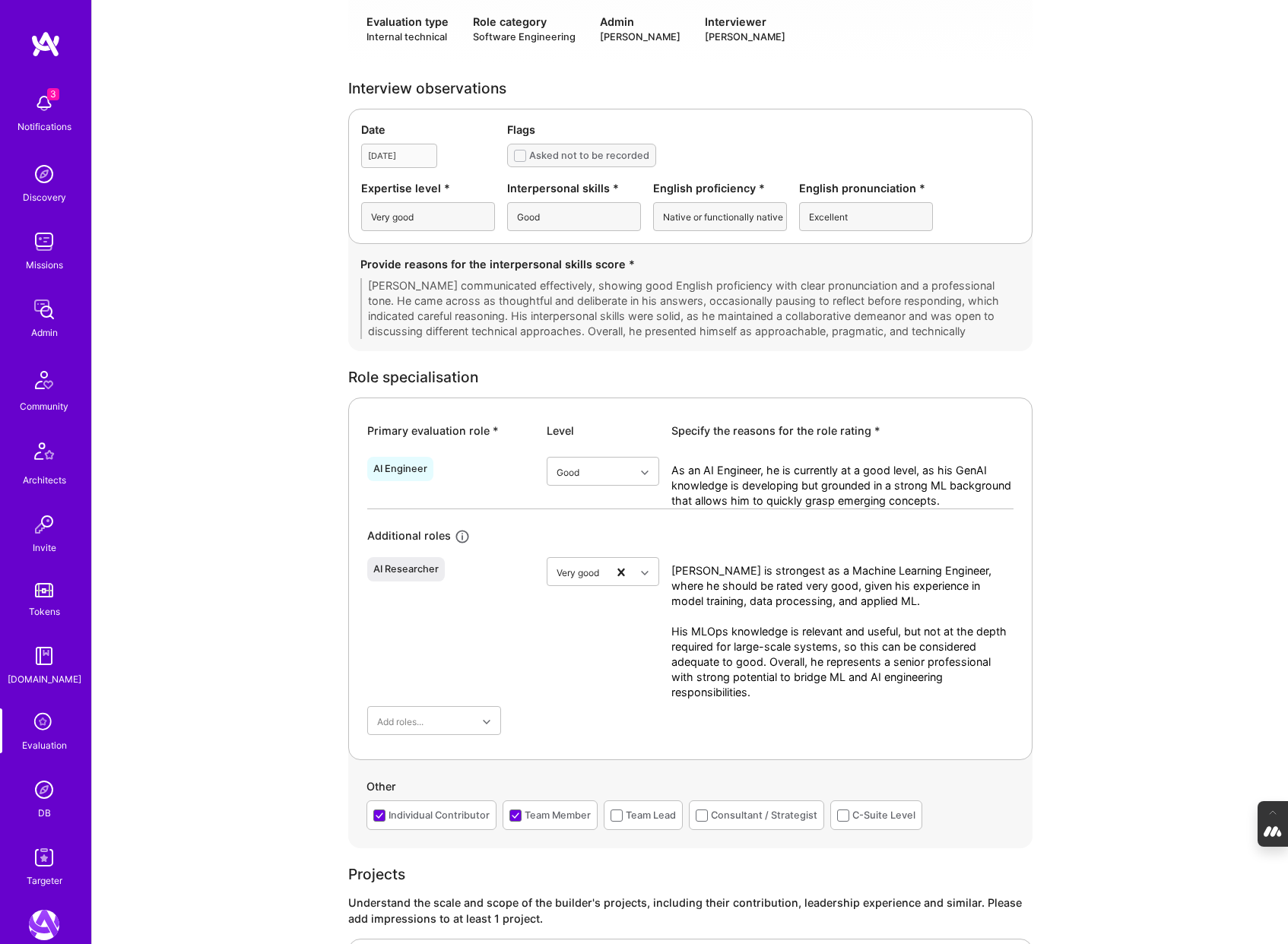
scroll to position [379, 0]
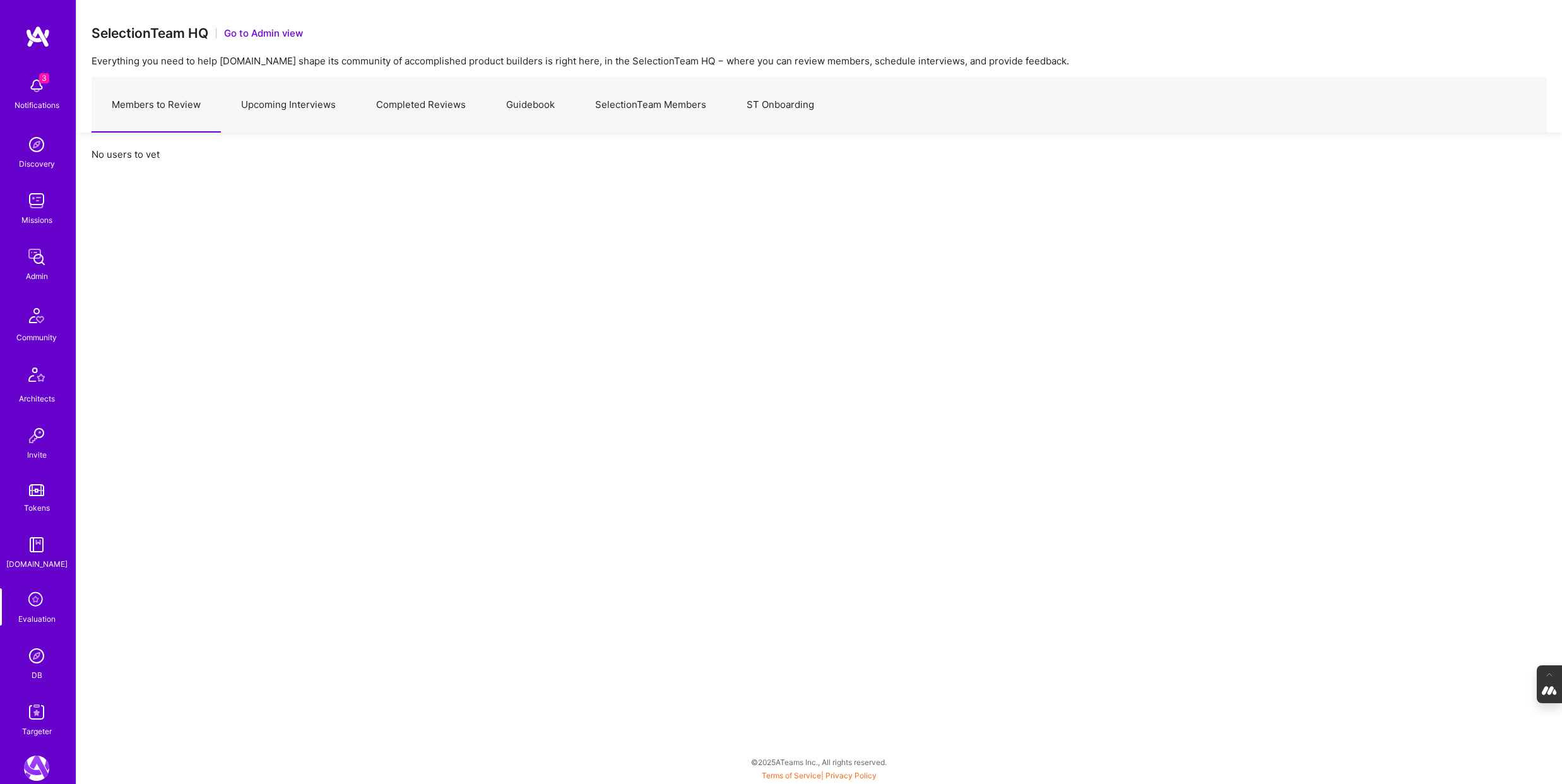
click at [272, 107] on link "Upcoming Interviews" at bounding box center [288, 104] width 135 height 55
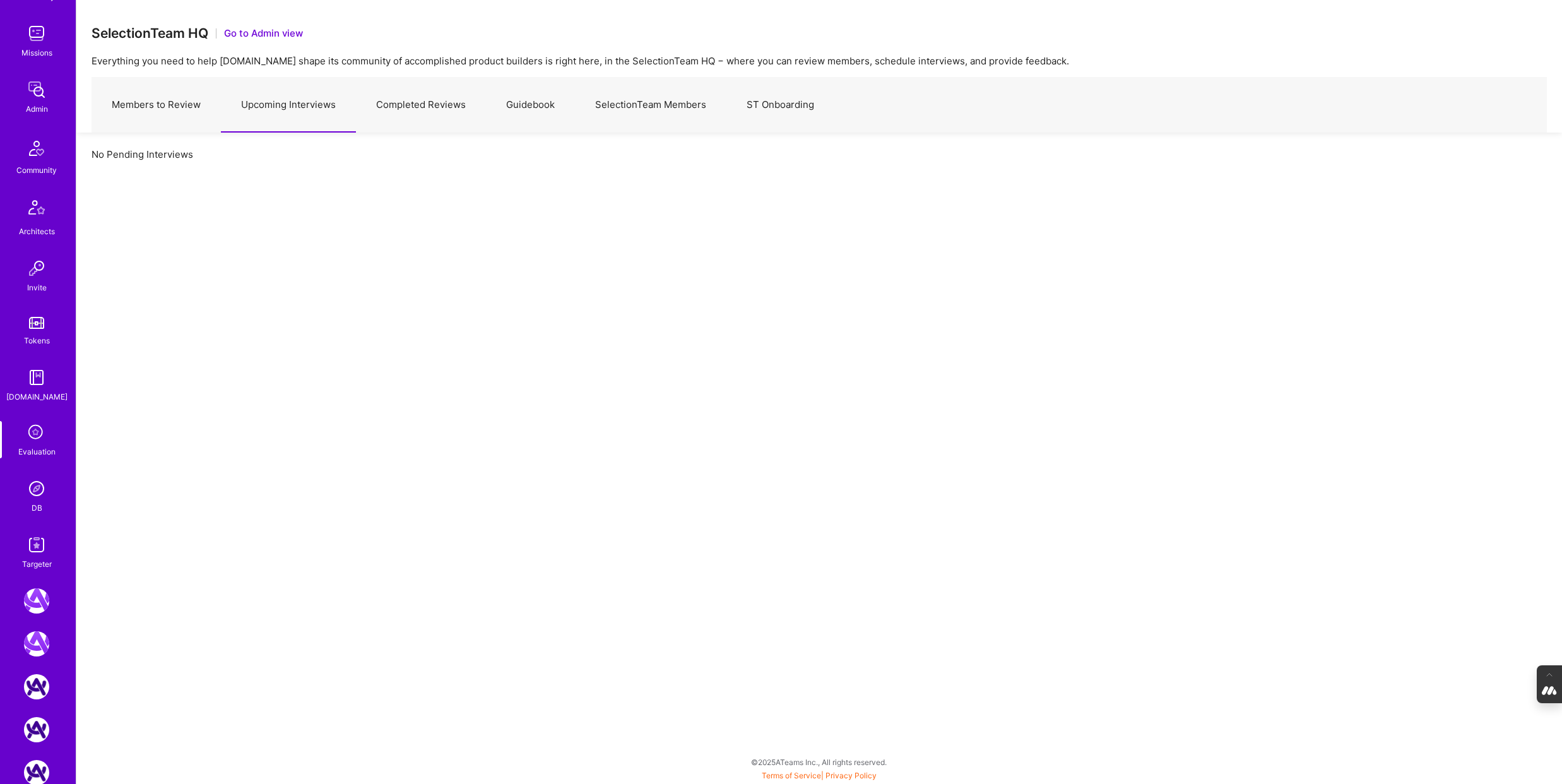
scroll to position [280, 0]
click at [36, 744] on img at bounding box center [36, 746] width 25 height 25
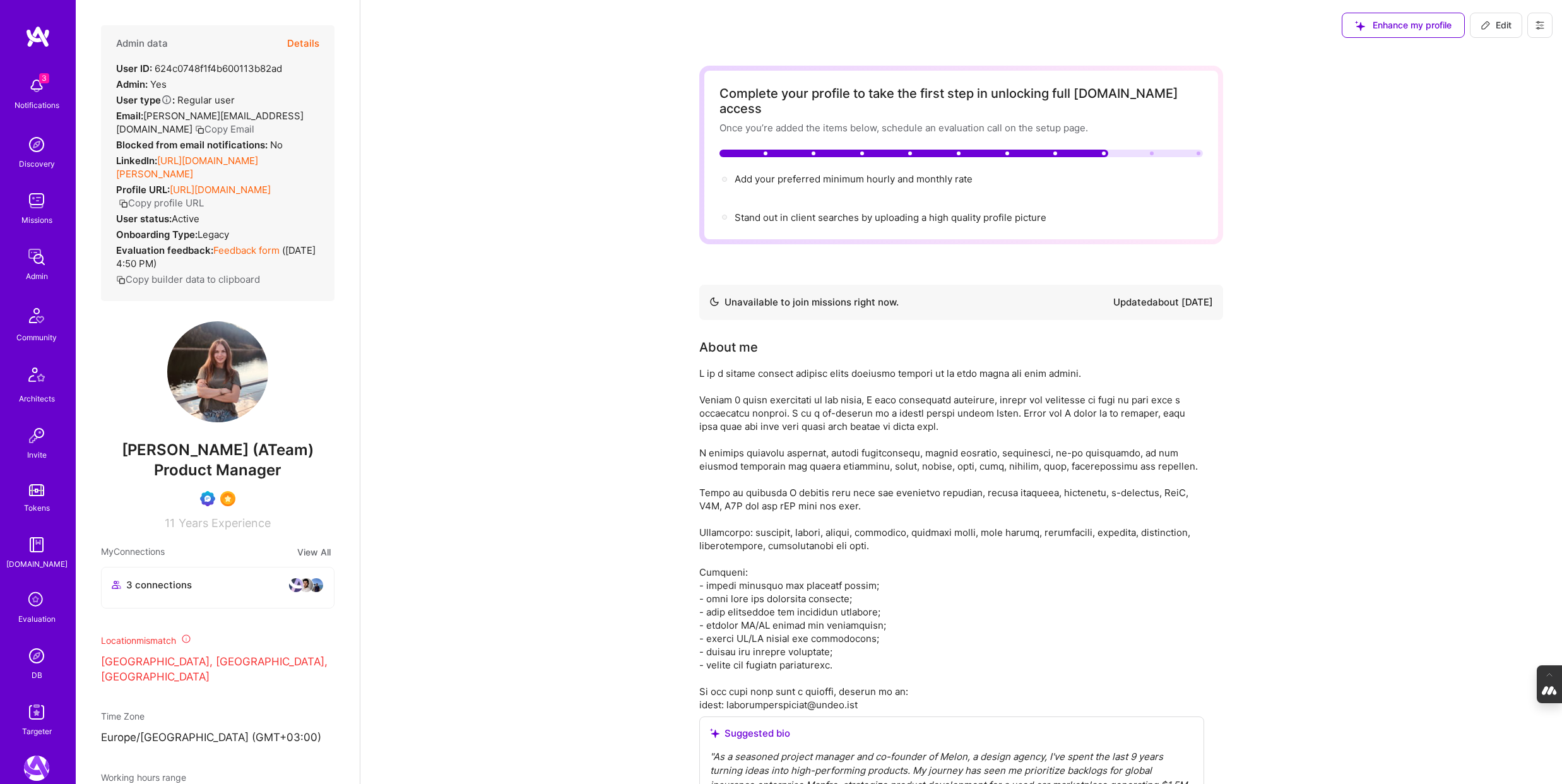
click at [30, 662] on img at bounding box center [36, 656] width 25 height 25
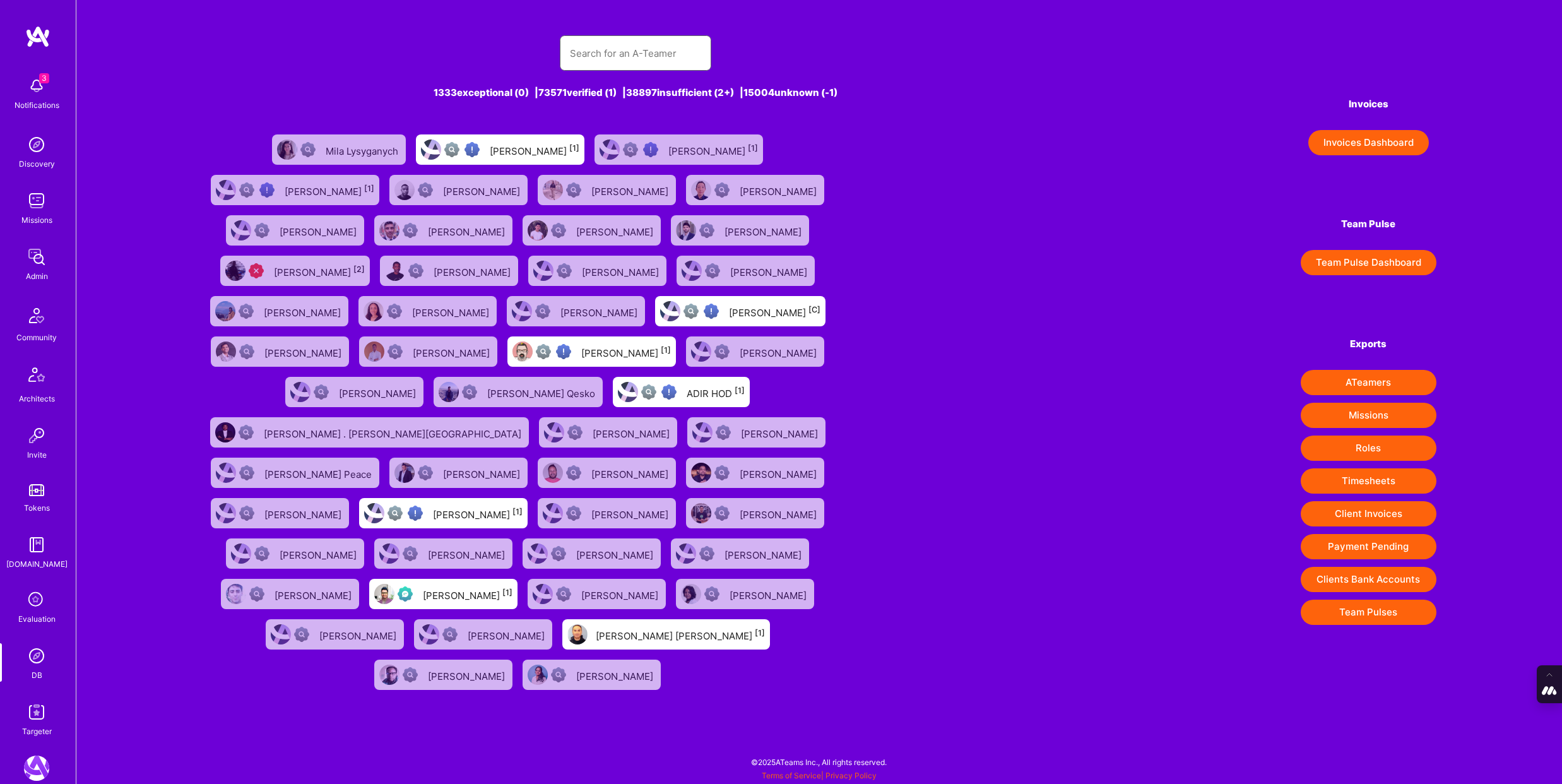
click at [668, 51] on input "text" at bounding box center [636, 53] width 131 height 32
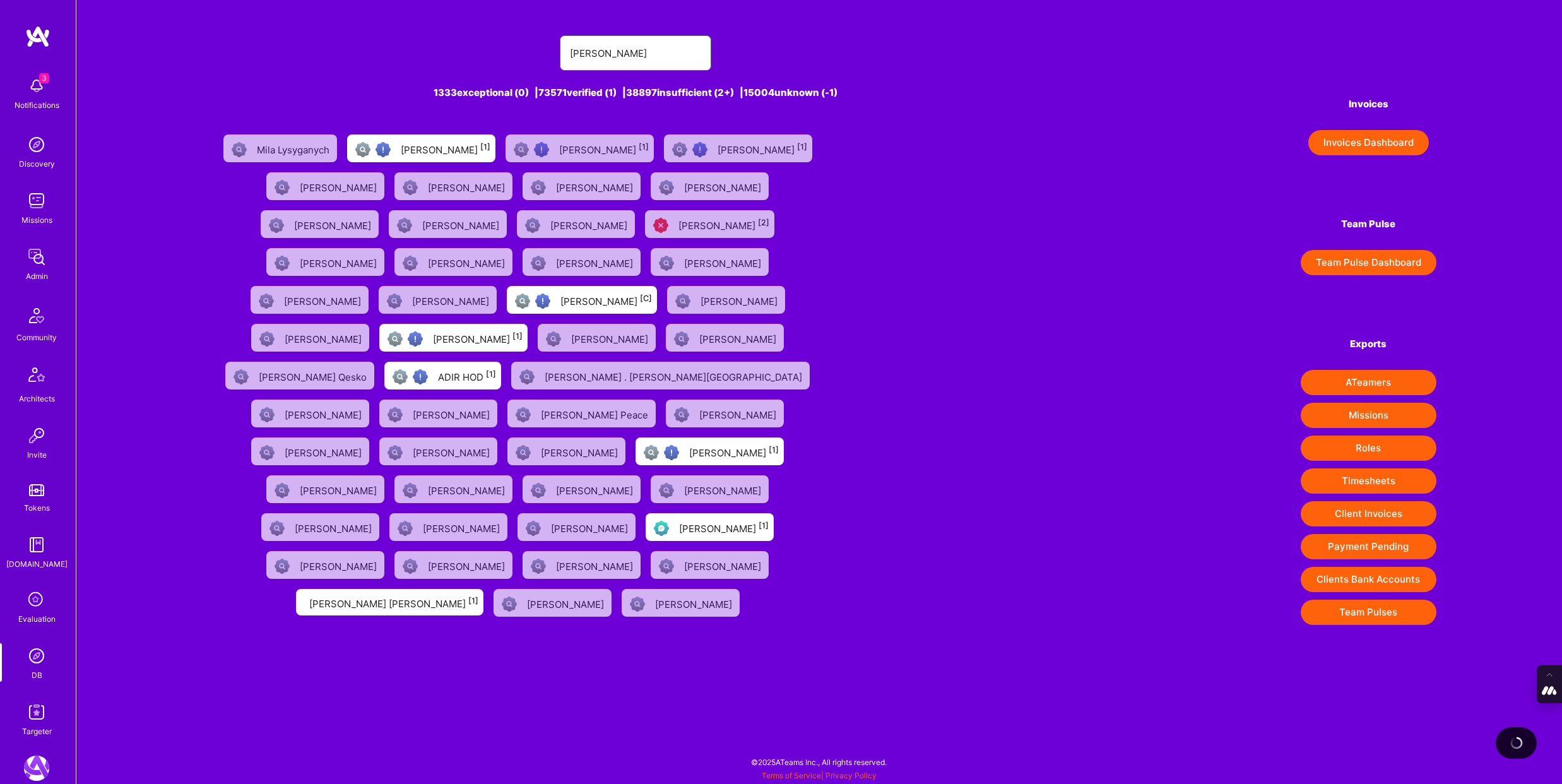
type input "[PERSON_NAME]"
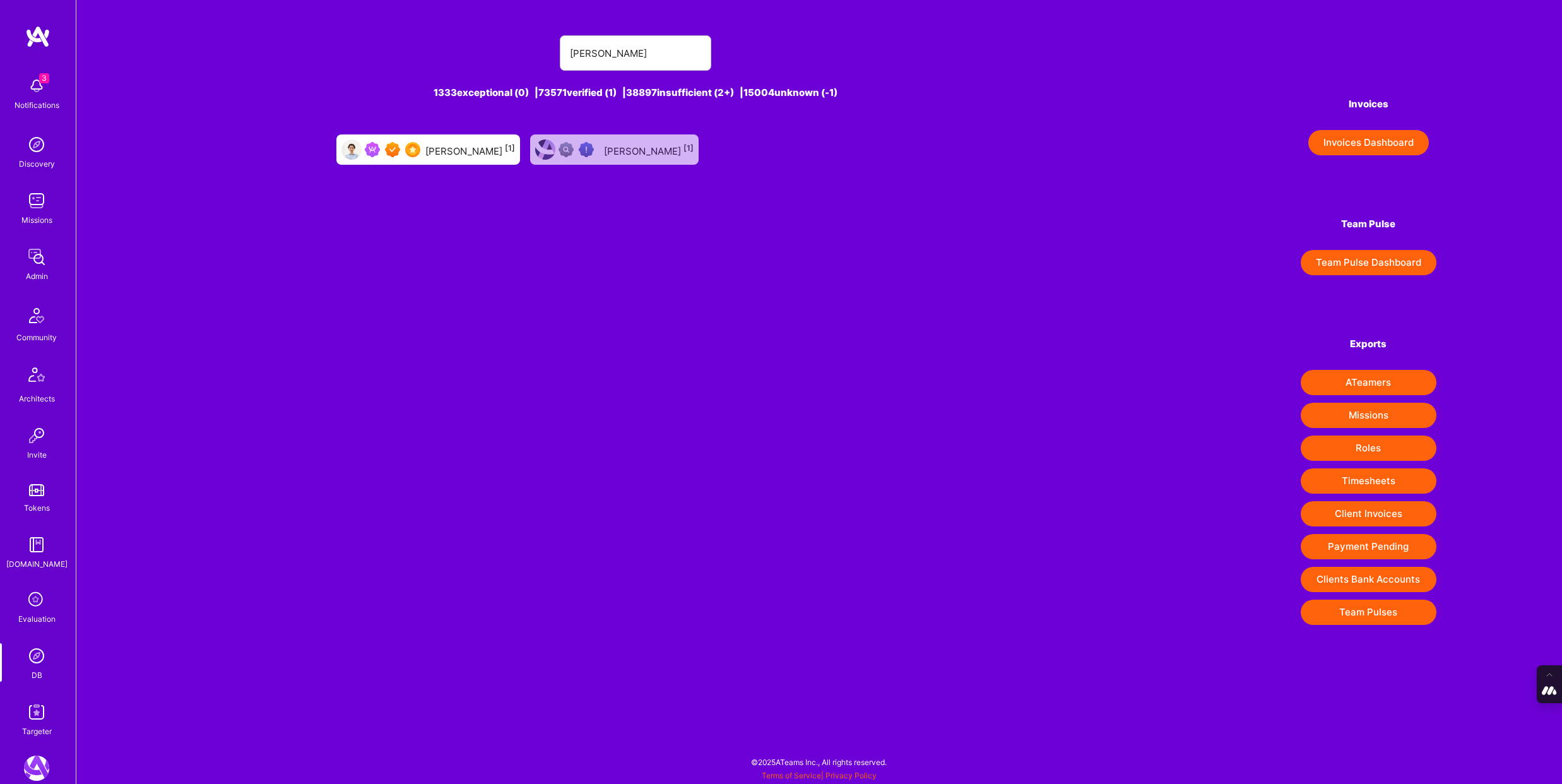
click at [468, 156] on div "[PERSON_NAME] [1]" at bounding box center [470, 149] width 89 height 17
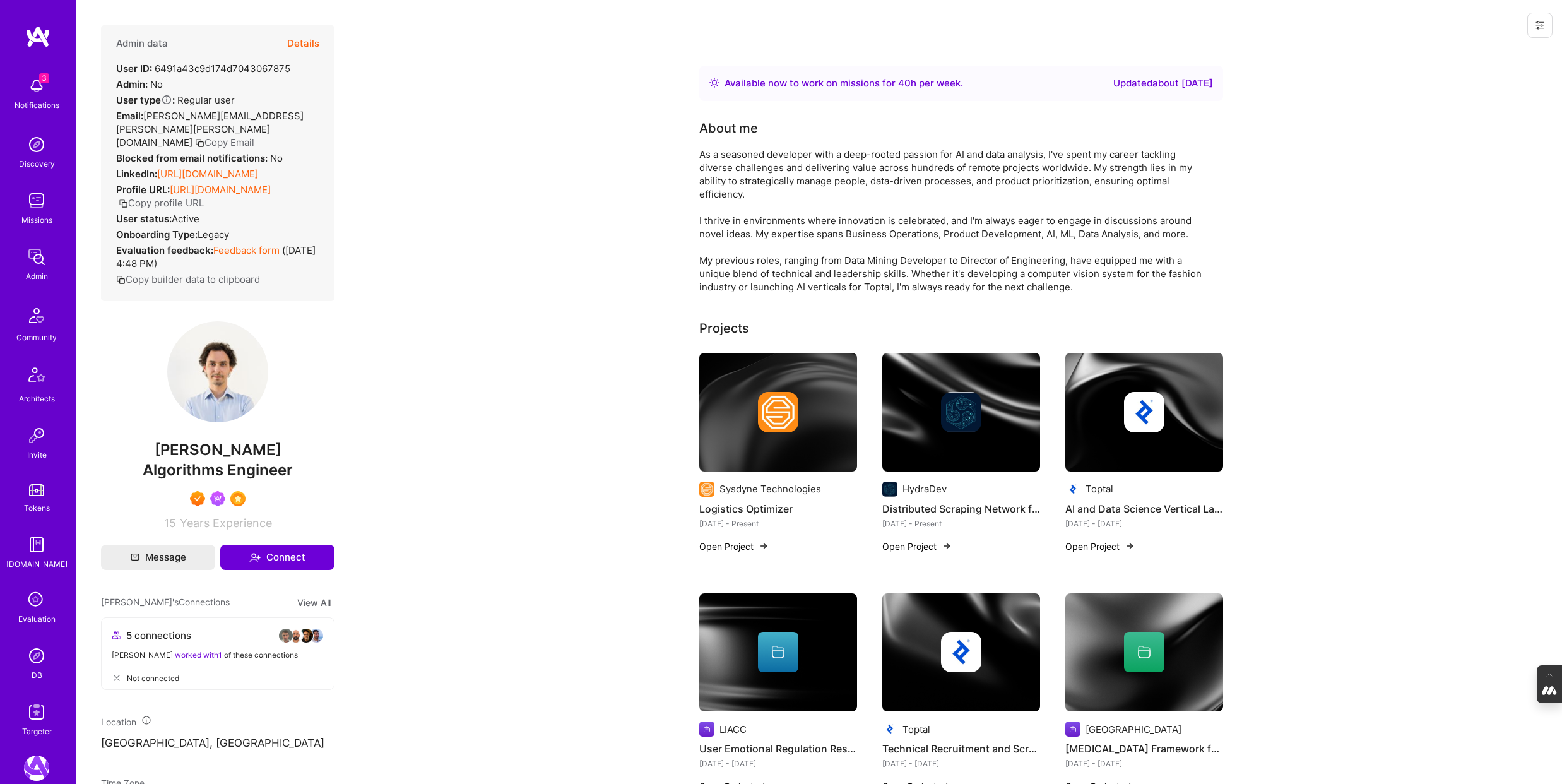
click at [1541, 25] on icon at bounding box center [1540, 25] width 10 height 10
click at [1501, 52] on button "Login as [PERSON_NAME]" at bounding box center [1486, 54] width 133 height 32
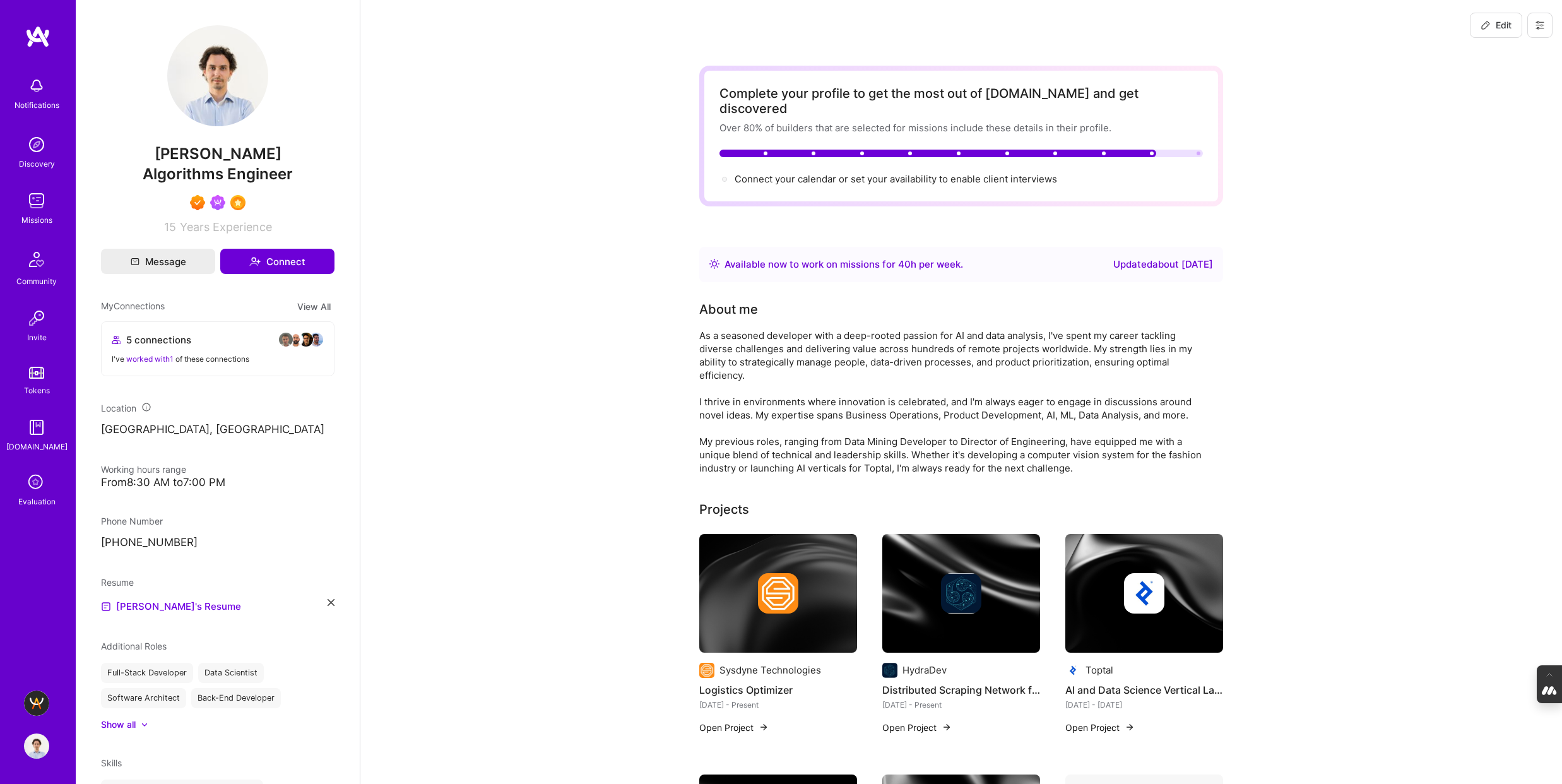
click at [36, 700] on img at bounding box center [36, 703] width 25 height 25
